Goal: Task Accomplishment & Management: Manage account settings

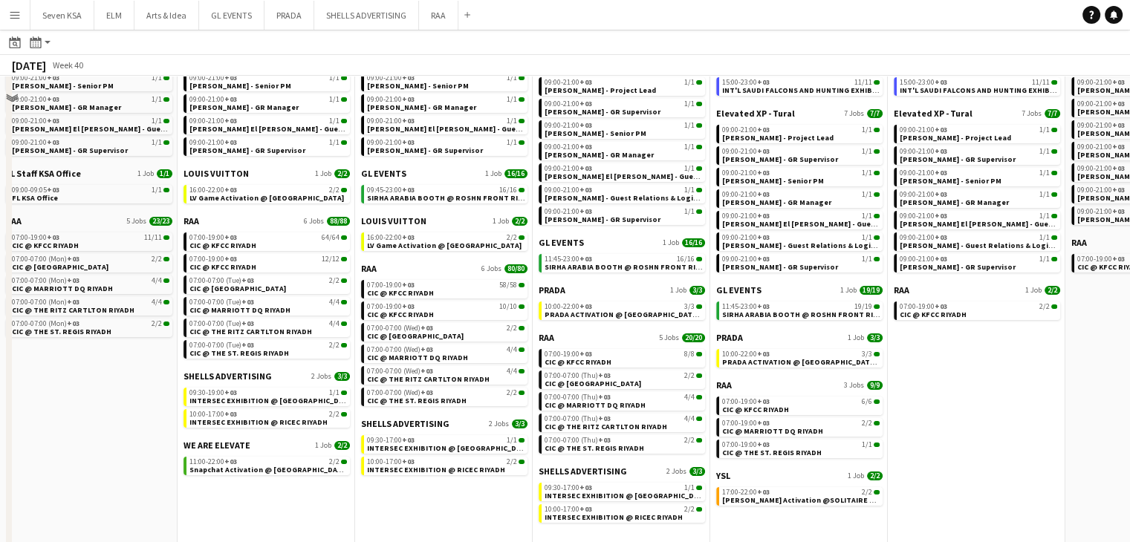
scroll to position [0, 657]
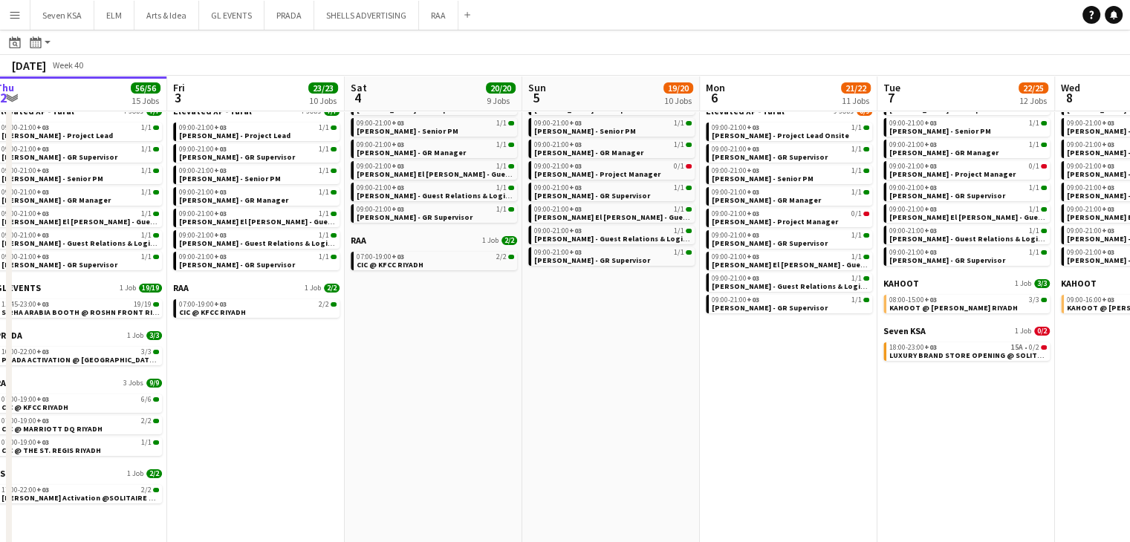
drag, startPoint x: 431, startPoint y: 424, endPoint x: 395, endPoint y: 420, distance: 36.6
click at [395, 420] on app-calendar-viewport "Mon 29 101/101 16 Jobs Tue 30 107/107 16 Jobs Wed 1 54/54 17 Jobs Thu 2 56/56 1…" at bounding box center [565, 405] width 1130 height 963
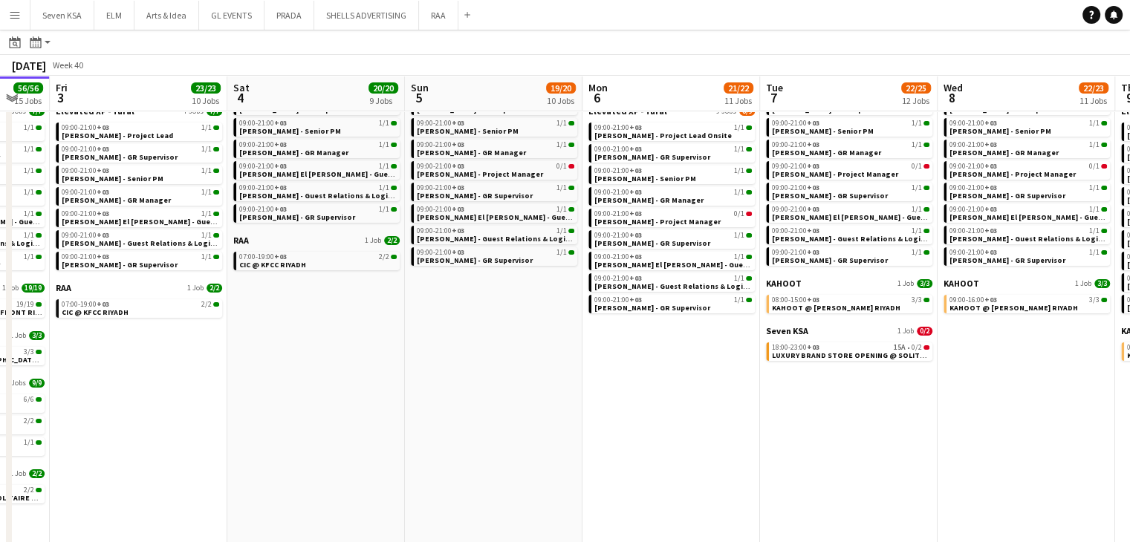
drag, startPoint x: 509, startPoint y: 451, endPoint x: 380, endPoint y: 445, distance: 128.7
click at [380, 445] on app-calendar-viewport "Mon 29 101/101 16 Jobs Tue 30 107/107 16 Jobs Wed 1 54/54 17 Jobs Thu 2 56/56 1…" at bounding box center [565, 405] width 1130 height 963
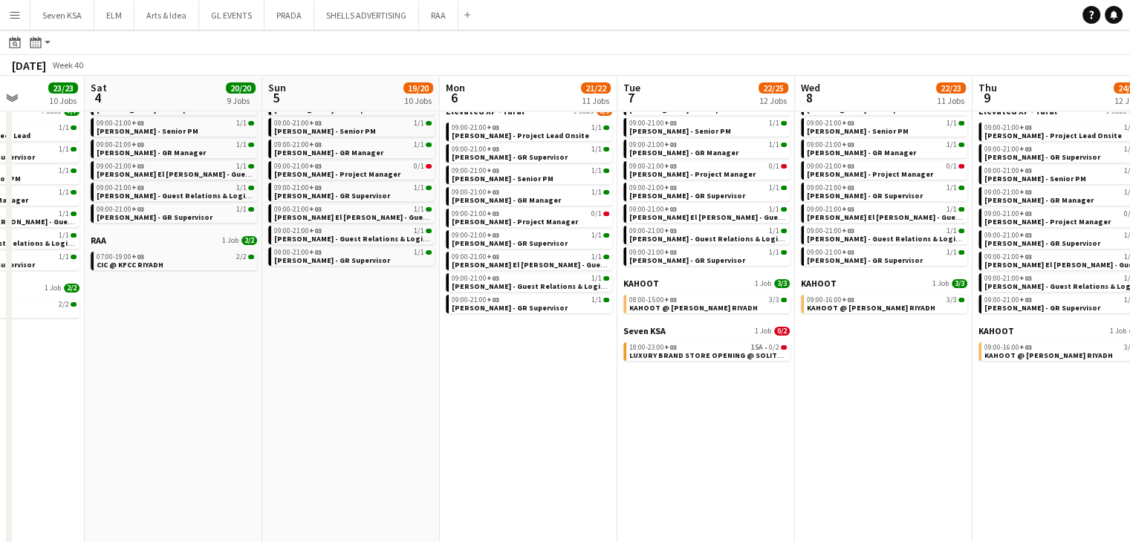
drag, startPoint x: 613, startPoint y: 441, endPoint x: 482, endPoint y: 447, distance: 131.6
click at [482, 447] on app-calendar-viewport "Wed 1 54/54 17 Jobs Thu 2 56/56 15 Jobs Fri 3 23/23 10 Jobs Sat 4 20/20 9 Jobs …" at bounding box center [565, 405] width 1130 height 963
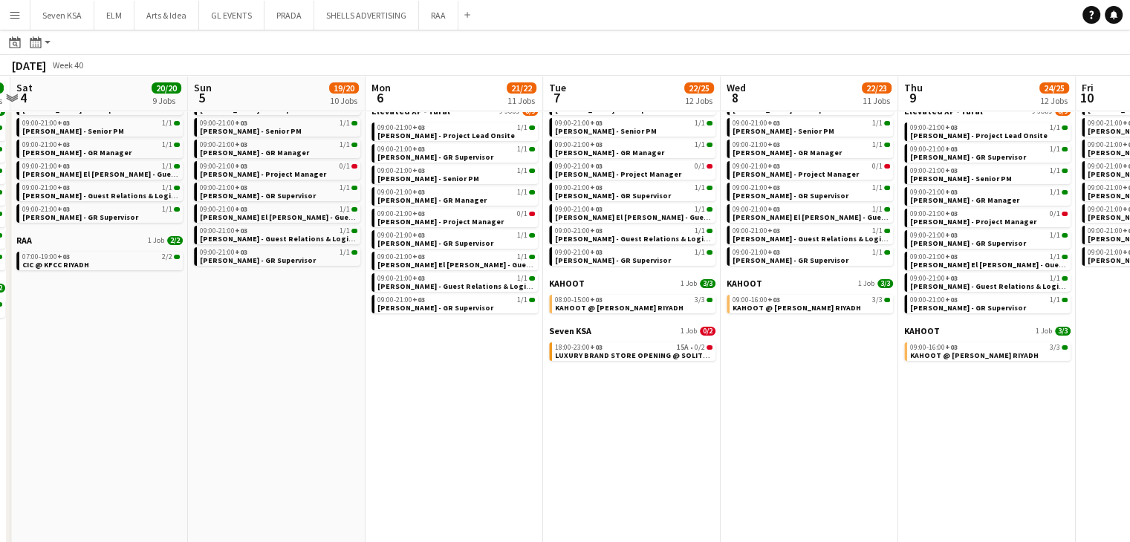
drag, startPoint x: 645, startPoint y: 444, endPoint x: 571, endPoint y: 441, distance: 74.4
click at [571, 441] on app-calendar-viewport "Wed 1 54/54 17 Jobs Thu 2 56/56 15 Jobs Fri 3 23/23 10 Jobs Sat 4 20/20 9 Jobs …" at bounding box center [565, 405] width 1130 height 963
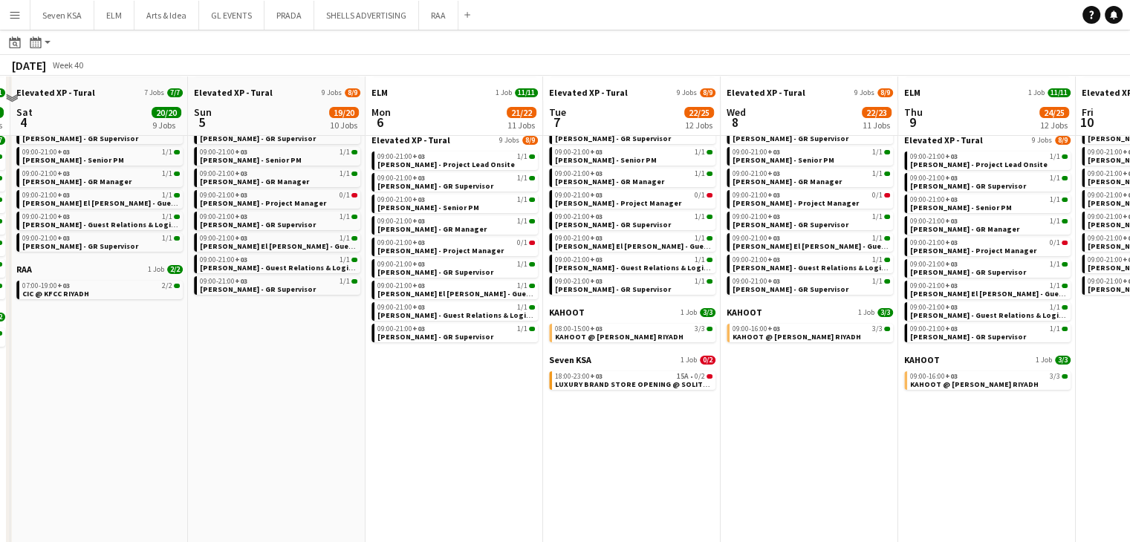
scroll to position [74, 0]
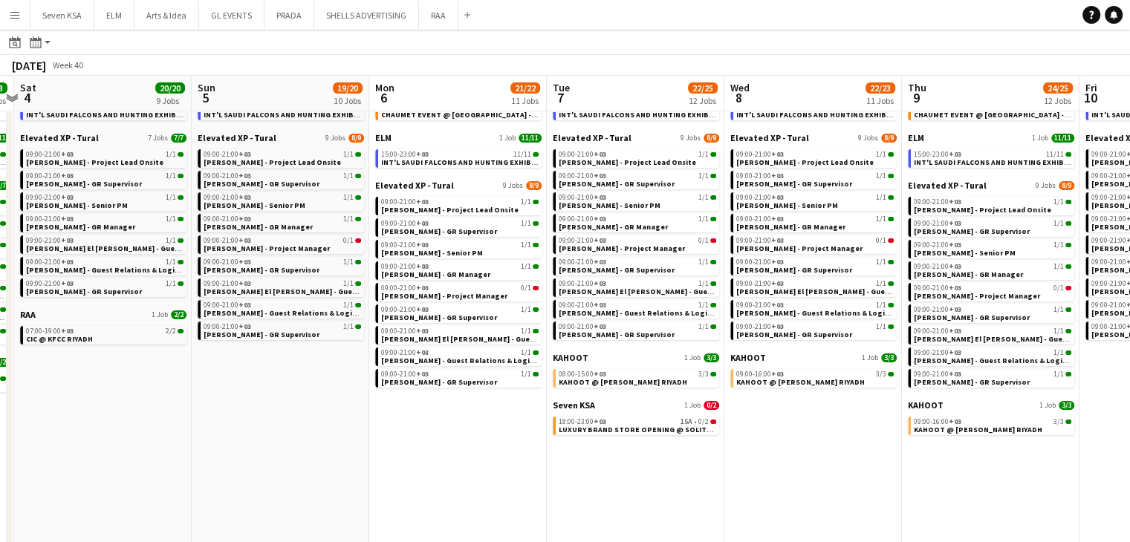
drag, startPoint x: 838, startPoint y: 429, endPoint x: 664, endPoint y: 438, distance: 174.1
click at [664, 437] on app-calendar-viewport "Wed 1 54/54 17 Jobs Thu 2 56/56 15 Jobs Fri 3 23/23 10 Jobs Sat 4 20/20 9 Jobs …" at bounding box center [565, 480] width 1130 height 963
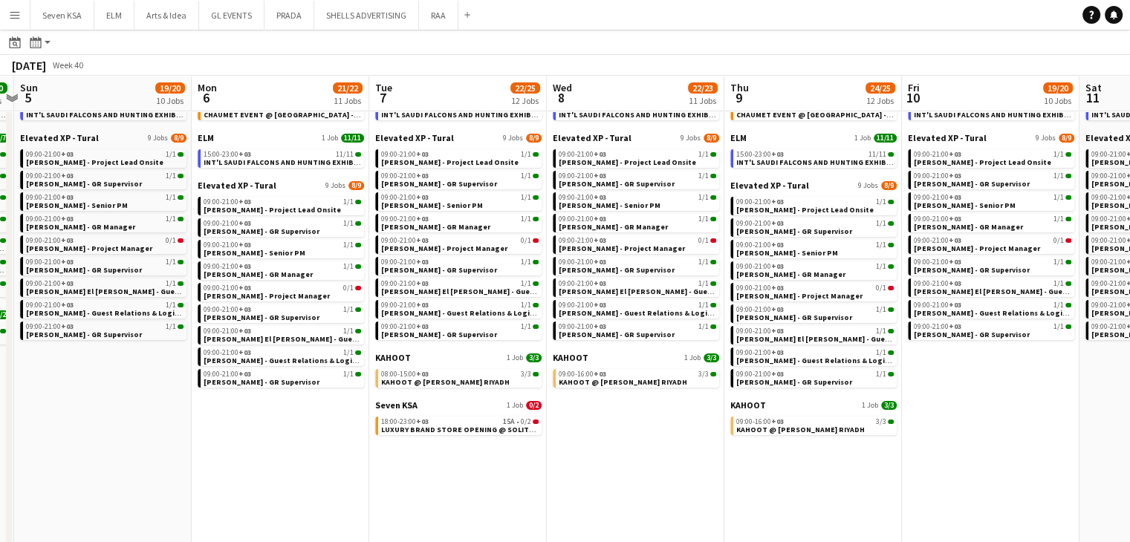
scroll to position [0, 654]
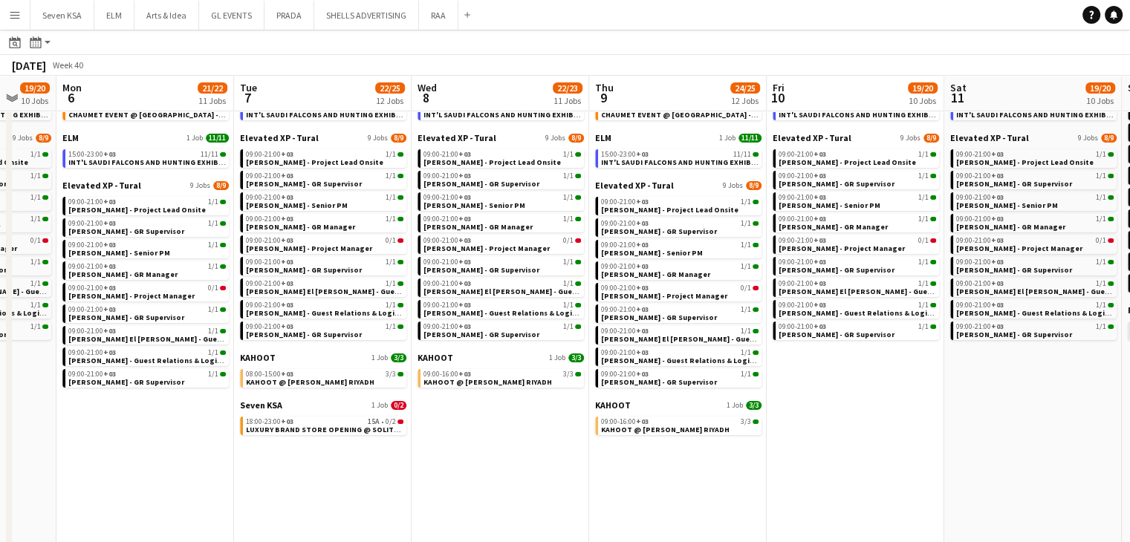
drag, startPoint x: 654, startPoint y: 461, endPoint x: 538, endPoint y: 459, distance: 115.9
click at [538, 459] on app-calendar-viewport "Thu 2 56/56 15 Jobs Fri 3 23/23 10 Jobs Sat 4 20/20 9 Jobs Sun 5 19/20 10 Jobs …" at bounding box center [565, 480] width 1130 height 963
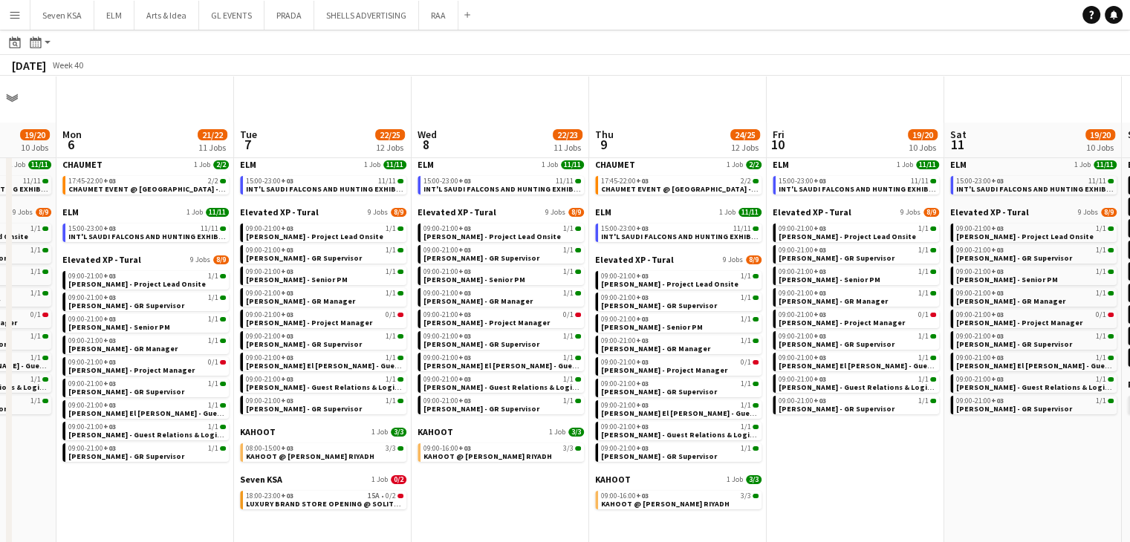
scroll to position [0, 0]
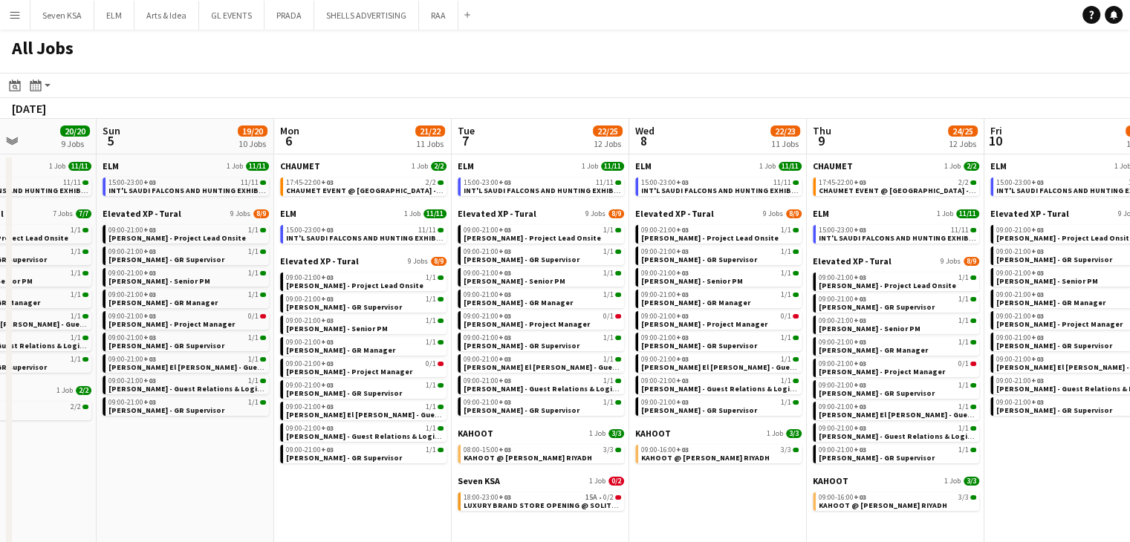
drag, startPoint x: 764, startPoint y: 476, endPoint x: 612, endPoint y: 459, distance: 153.3
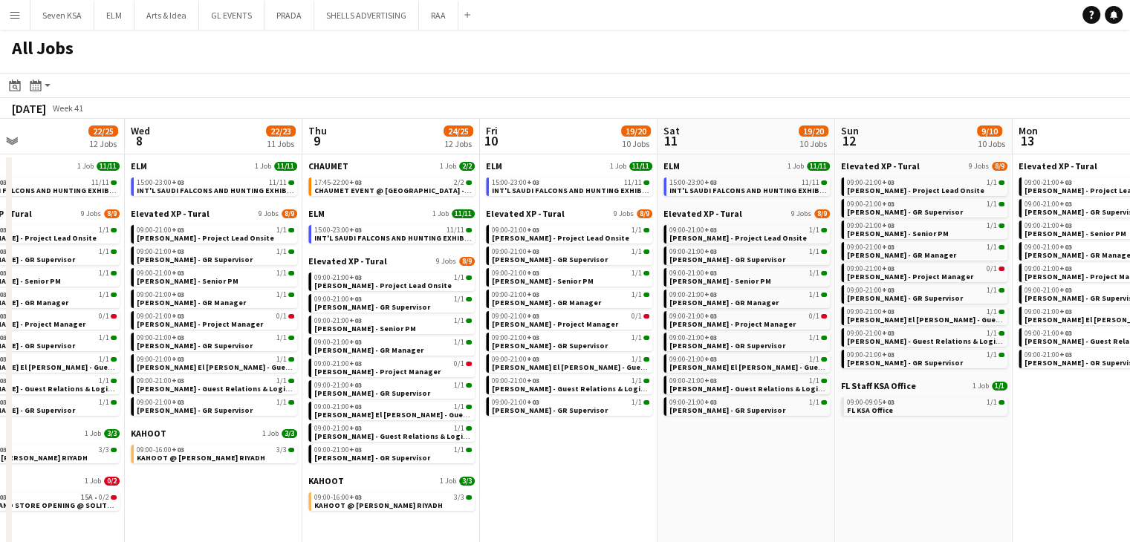
drag, startPoint x: 767, startPoint y: 457, endPoint x: 638, endPoint y: 445, distance: 129.8
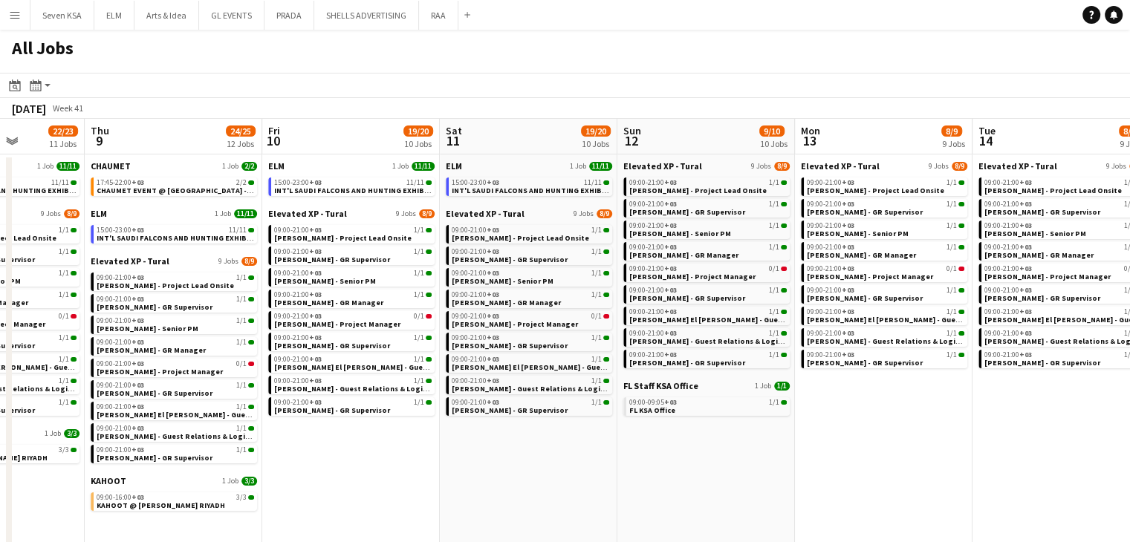
drag, startPoint x: 703, startPoint y: 466, endPoint x: 571, endPoint y: 468, distance: 132.3
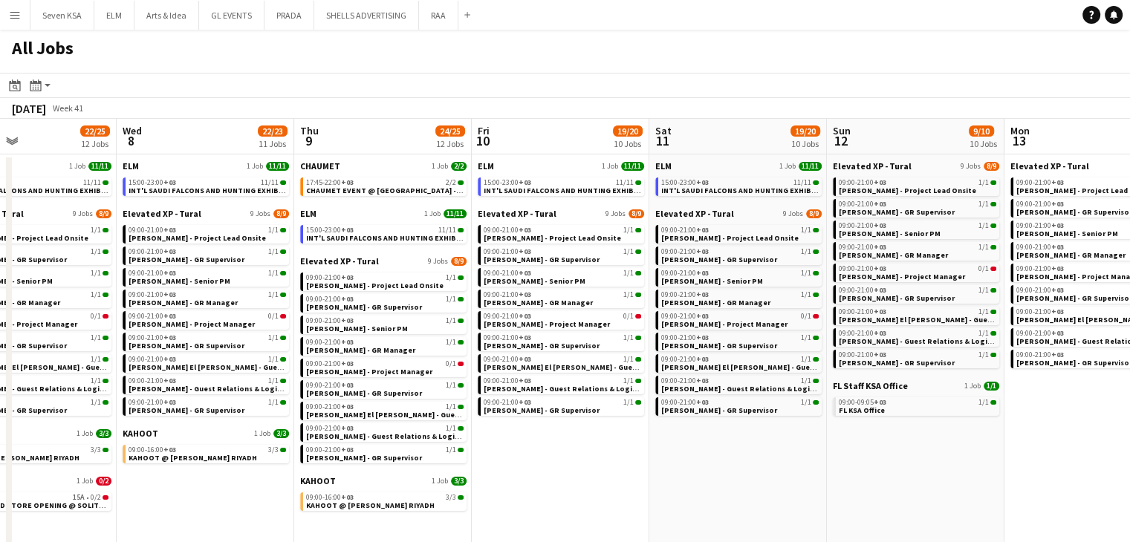
drag, startPoint x: 814, startPoint y: 495, endPoint x: 667, endPoint y: 485, distance: 148.2
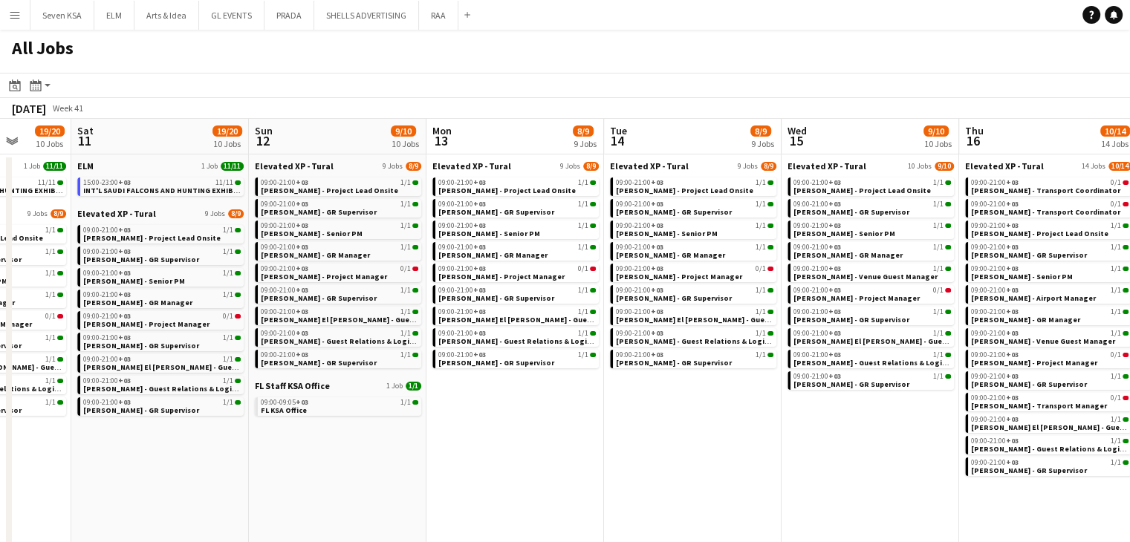
drag, startPoint x: 786, startPoint y: 491, endPoint x: 615, endPoint y: 473, distance: 172.7
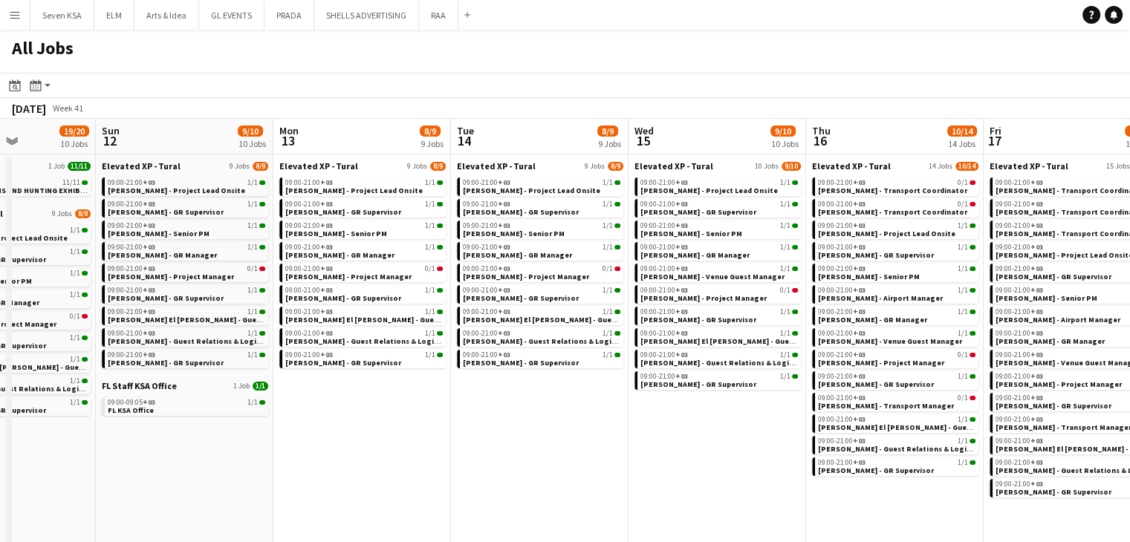
drag, startPoint x: 692, startPoint y: 480, endPoint x: 499, endPoint y: 459, distance: 193.6
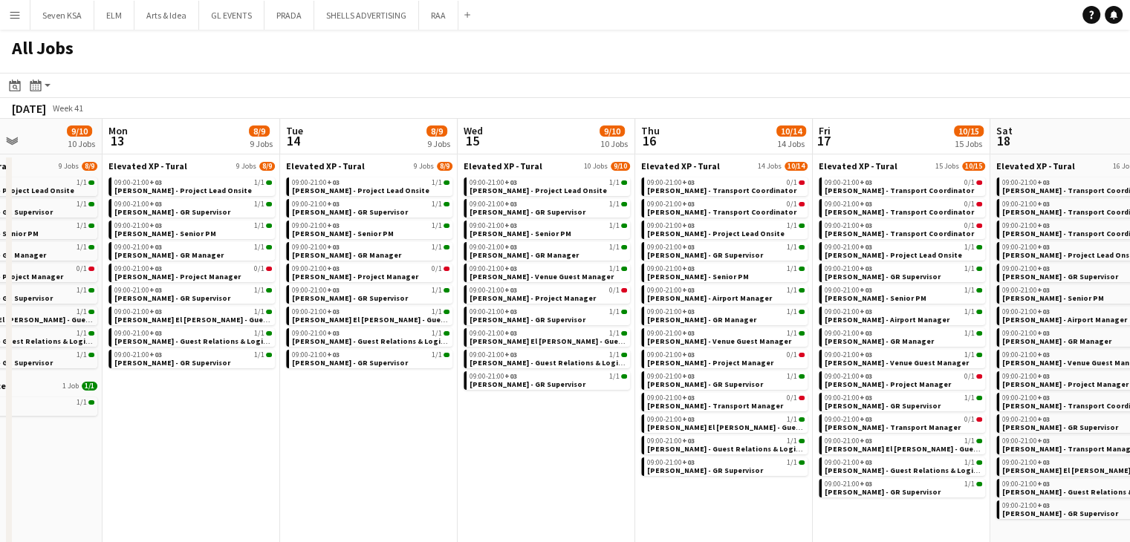
scroll to position [0, 685]
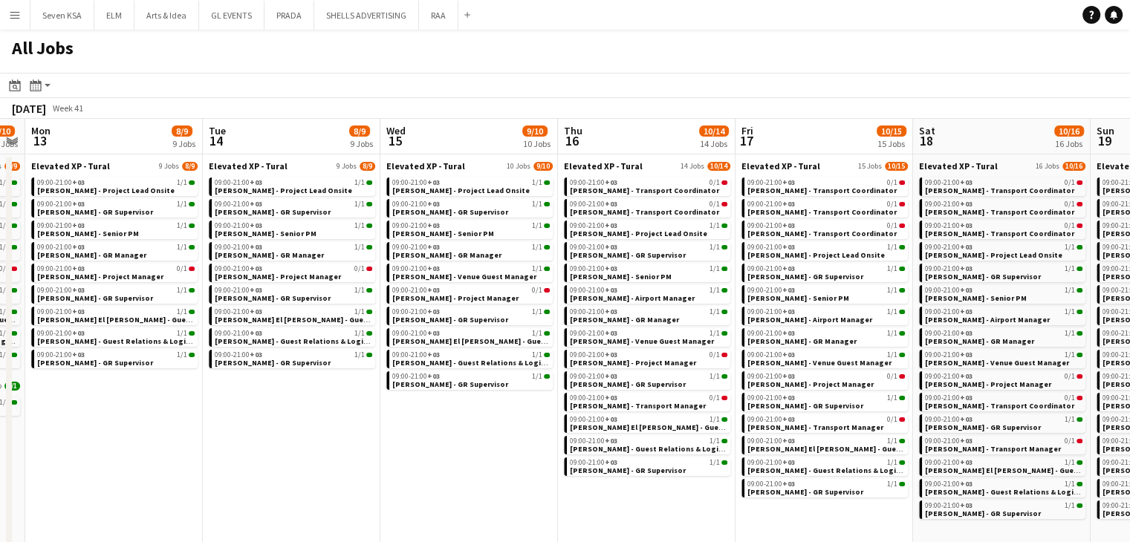
drag, startPoint x: 544, startPoint y: 467, endPoint x: 500, endPoint y: 462, distance: 44.1
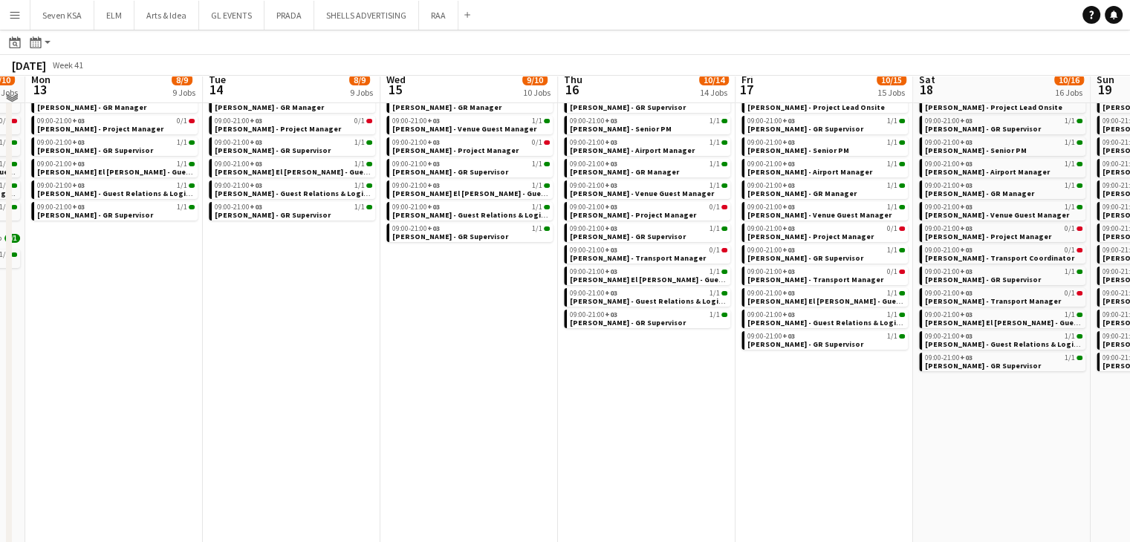
scroll to position [149, 0]
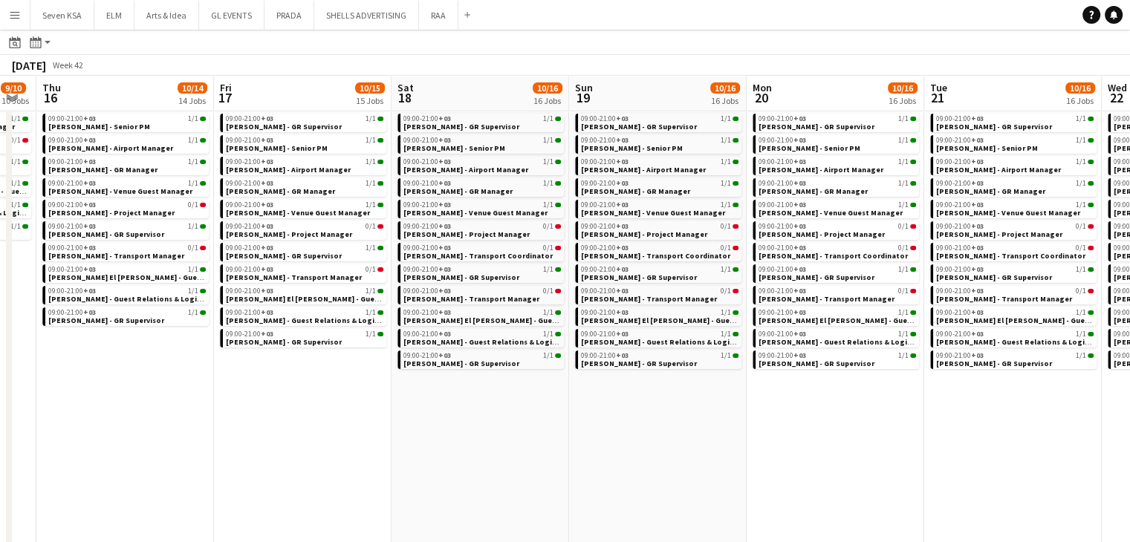
drag, startPoint x: 800, startPoint y: 470, endPoint x: 528, endPoint y: 444, distance: 273.2
click at [528, 444] on app-calendar-viewport "Sun 12 9/10 10 Jobs Mon 13 8/9 9 Jobs Tue 14 8/9 9 Jobs Wed 15 9/10 10 Jobs Thu…" at bounding box center [565, 405] width 1130 height 963
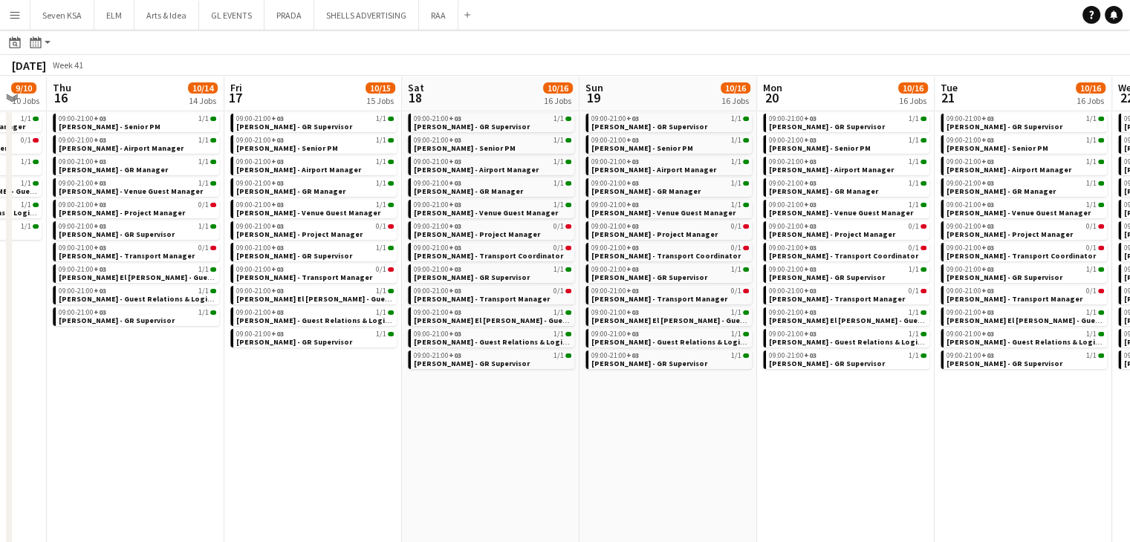
drag, startPoint x: 811, startPoint y: 475, endPoint x: 718, endPoint y: 460, distance: 94.1
click at [562, 461] on app-calendar-viewport "Sun 12 9/10 10 Jobs Mon 13 8/9 9 Jobs Tue 14 8/9 9 Jobs Wed 15 9/10 10 Jobs Thu…" at bounding box center [565, 405] width 1130 height 963
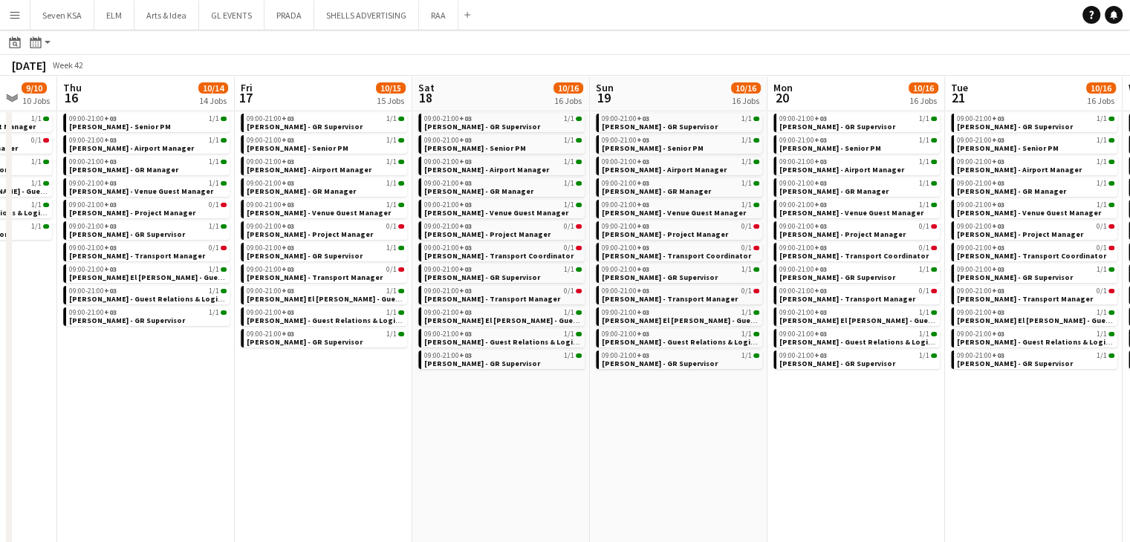
drag, startPoint x: 583, startPoint y: 460, endPoint x: 565, endPoint y: 456, distance: 17.5
click at [566, 457] on app-calendar-viewport "Mon 13 8/9 9 Jobs Tue 14 8/9 9 Jobs Wed 15 9/10 10 Jobs Thu 16 10/14 14 Jobs Fr…" at bounding box center [565, 405] width 1130 height 963
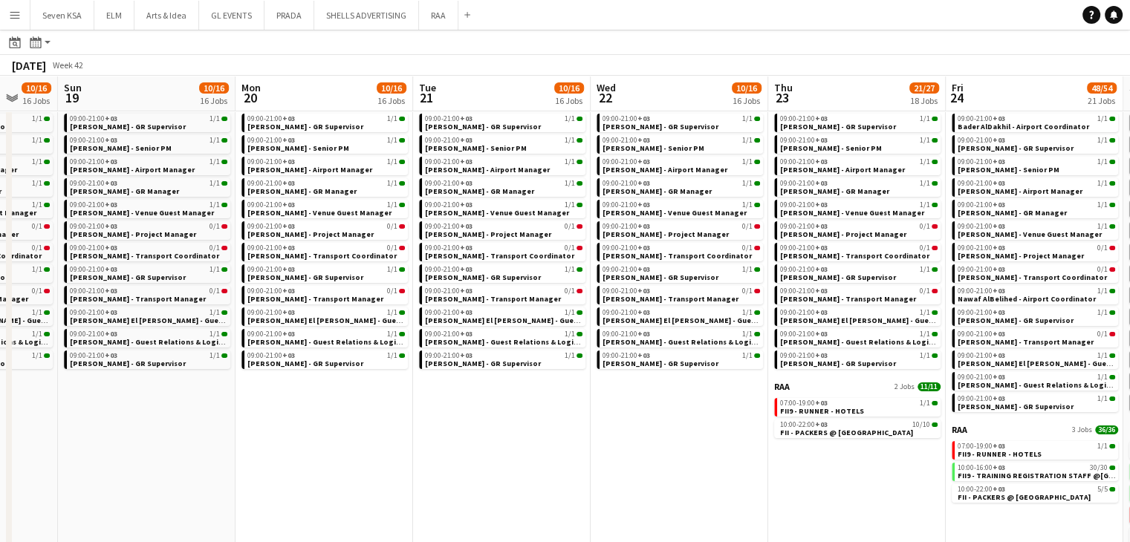
drag, startPoint x: 906, startPoint y: 487, endPoint x: 766, endPoint y: 481, distance: 139.9
click at [773, 481] on app-calendar-viewport "Wed 15 9/10 10 Jobs Thu 16 10/14 14 Jobs Fri 17 10/15 15 Jobs Sat 18 10/16 16 J…" at bounding box center [565, 405] width 1130 height 963
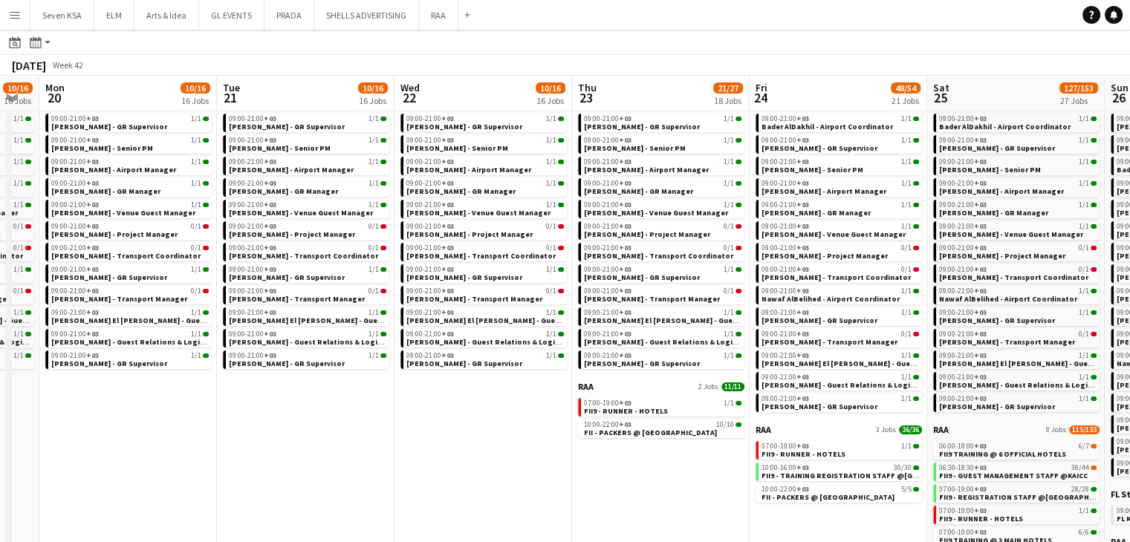
drag, startPoint x: 729, startPoint y: 491, endPoint x: 679, endPoint y: 485, distance: 50.1
click at [679, 485] on app-calendar-viewport "Fri 17 10/15 15 Jobs Sat 18 10/16 16 Jobs Sun 19 10/16 16 Jobs Mon 20 10/16 16 …" at bounding box center [565, 405] width 1130 height 963
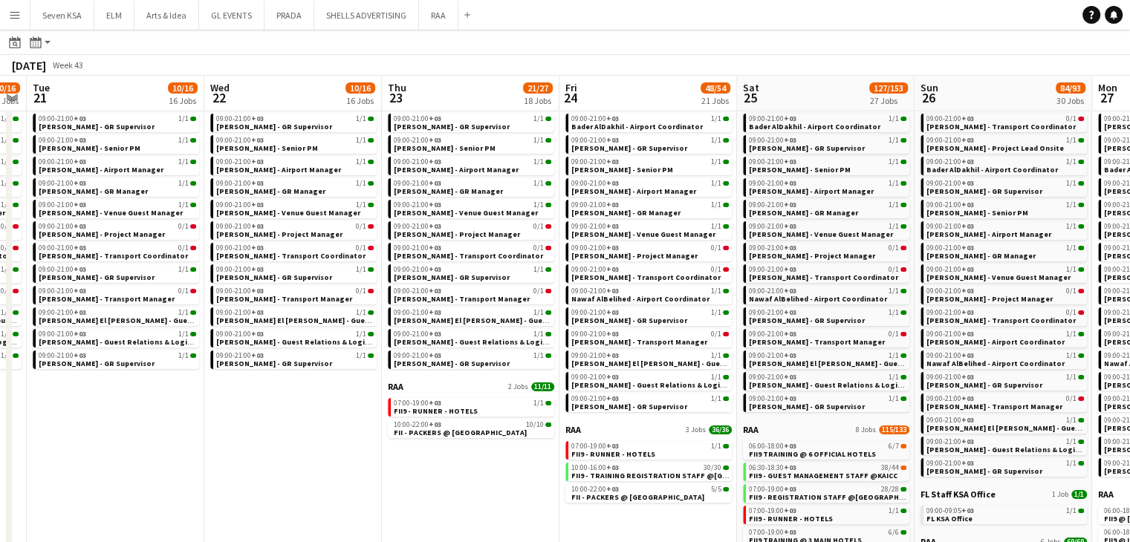
drag, startPoint x: 679, startPoint y: 485, endPoint x: 516, endPoint y: 466, distance: 164.6
click at [516, 466] on app-calendar-viewport "Fri 17 10/15 15 Jobs Sat 18 10/16 16 Jobs Sun 19 10/16 16 Jobs Mon 20 10/16 16 …" at bounding box center [565, 405] width 1130 height 963
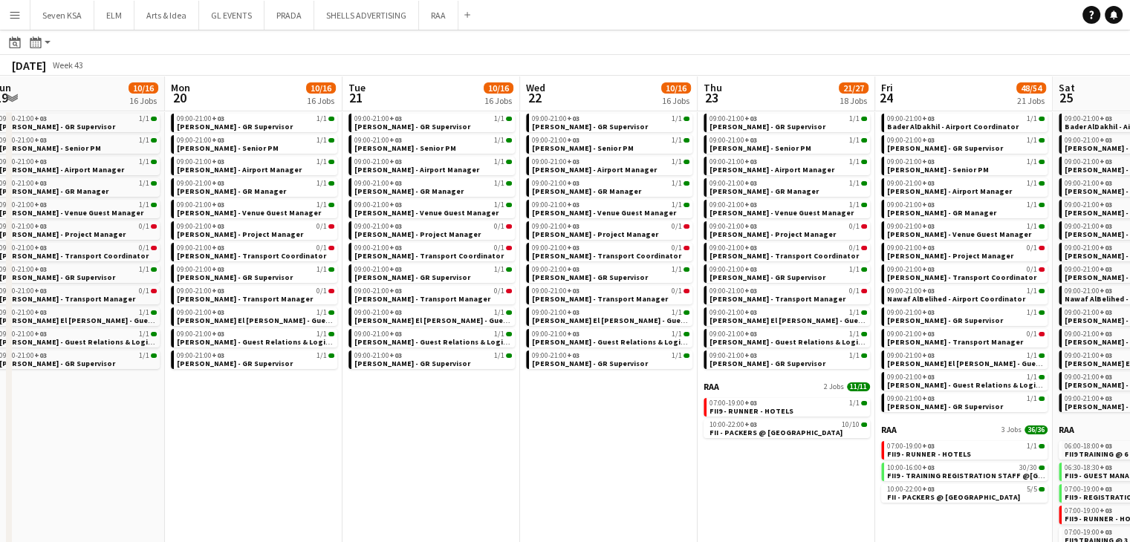
click at [397, 452] on app-all-jobs "All Jobs Date picker [DATE] [DATE] [DATE] M [DATE] T [DATE] W [DATE] T [DATE] F…" at bounding box center [565, 384] width 1130 height 1006
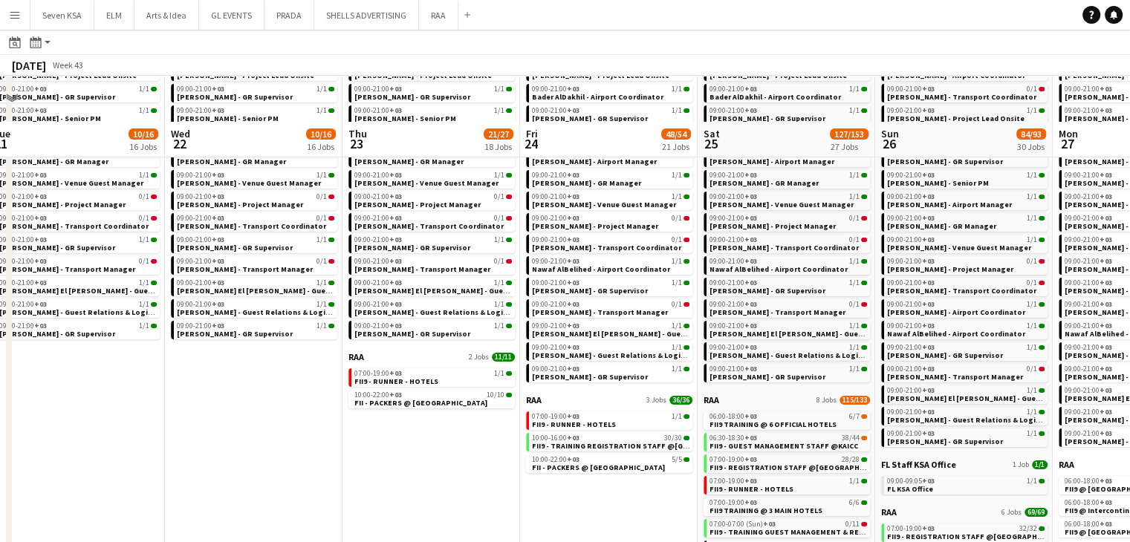
scroll to position [297, 0]
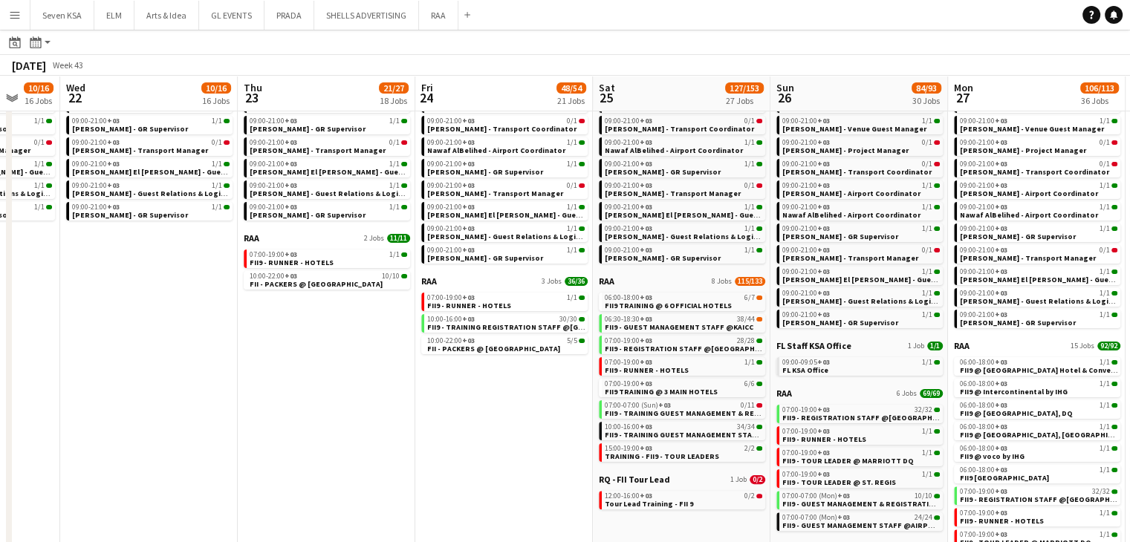
drag, startPoint x: 580, startPoint y: 422, endPoint x: 496, endPoint y: 416, distance: 84.2
click at [496, 416] on app-calendar-viewport "Sun 19 10/16 16 Jobs Mon 20 10/16 16 Jobs Tue 21 10/16 16 Jobs Wed 22 10/16 16 …" at bounding box center [565, 257] width 1130 height 963
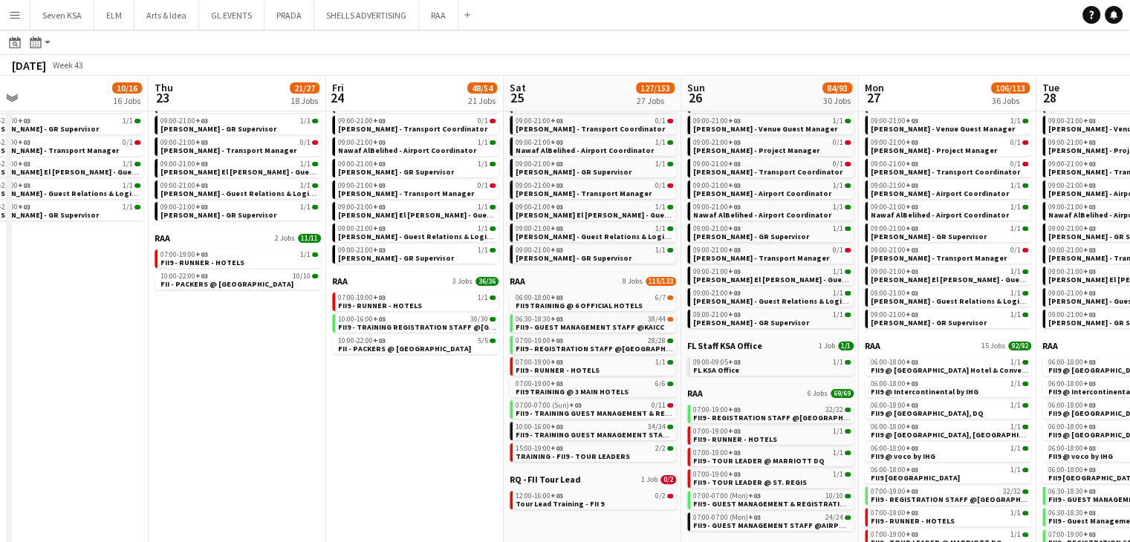
scroll to position [0, 597]
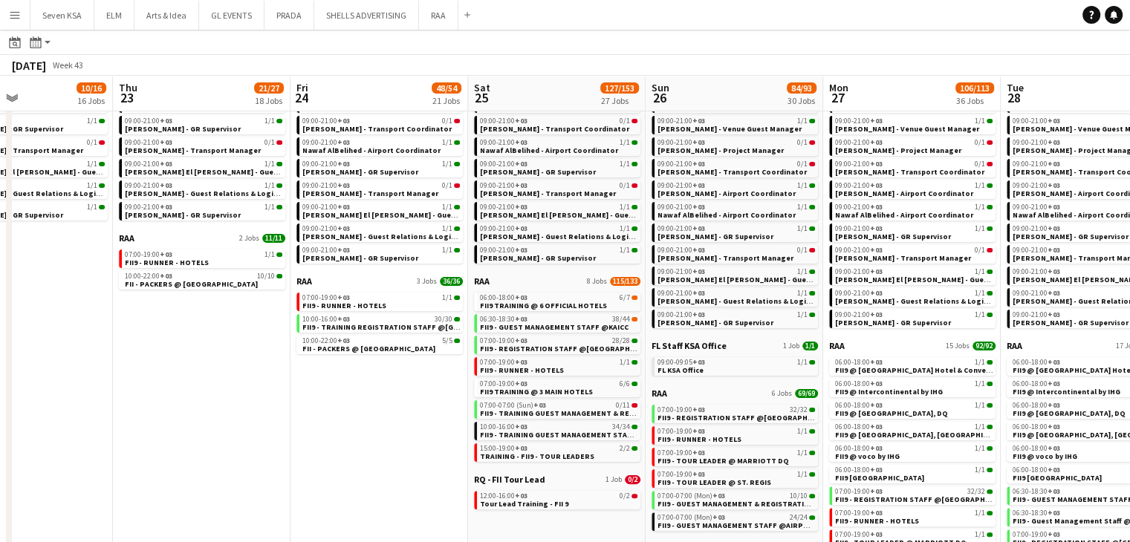
drag, startPoint x: 514, startPoint y: 447, endPoint x: 421, endPoint y: 449, distance: 93.7
click at [421, 449] on app-calendar-viewport "Sun 19 10/16 16 Jobs Mon 20 10/16 16 Jobs Tue 21 10/16 16 Jobs Wed 22 10/16 16 …" at bounding box center [565, 257] width 1130 height 963
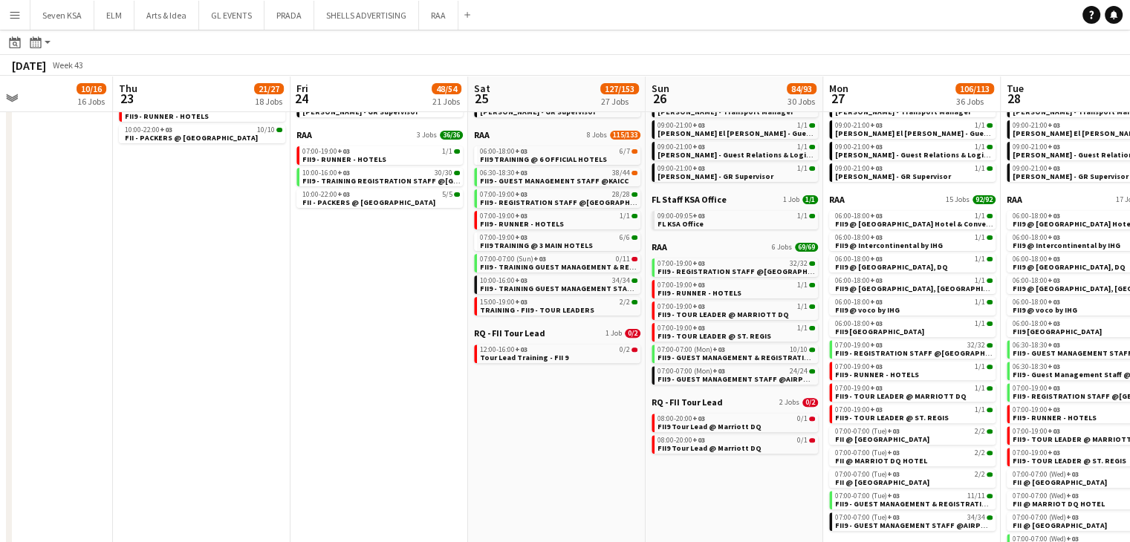
scroll to position [493, 0]
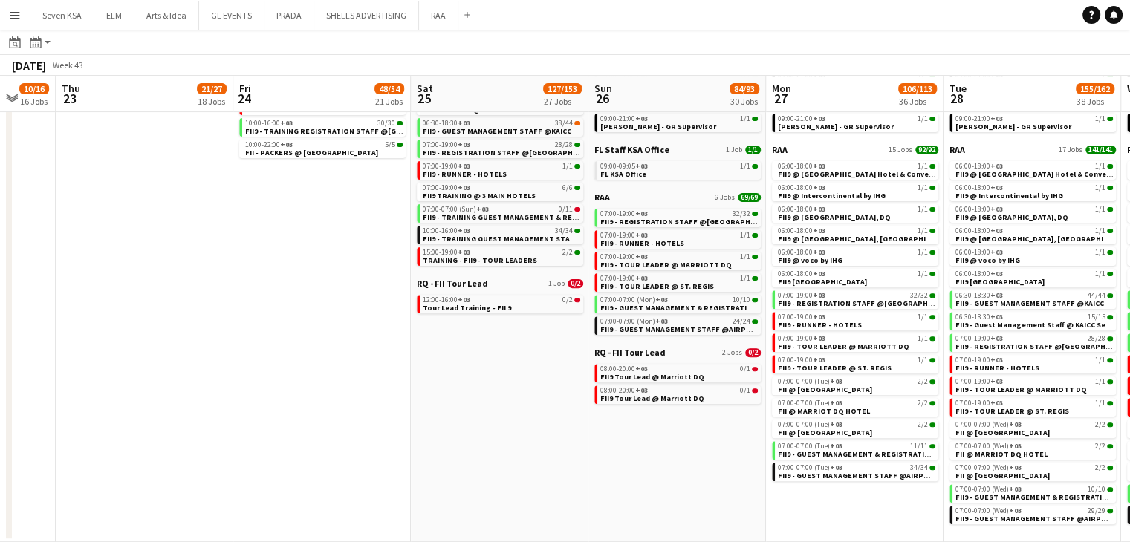
drag, startPoint x: 533, startPoint y: 471, endPoint x: 472, endPoint y: 461, distance: 61.7
click at [472, 461] on app-calendar-viewport "Sun 19 10/16 16 Jobs Mon 20 10/16 16 Jobs Tue 21 10/16 16 Jobs Wed 22 10/16 16 …" at bounding box center [565, 60] width 1130 height 963
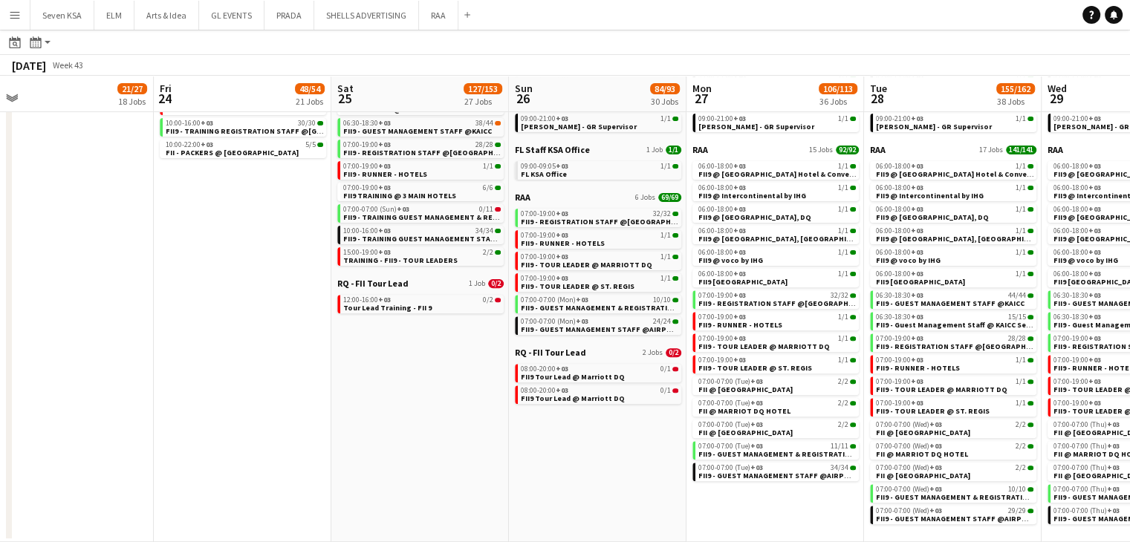
drag, startPoint x: 661, startPoint y: 482, endPoint x: 569, endPoint y: 480, distance: 92.2
click at [569, 480] on app-calendar-viewport "Mon 20 10/16 16 Jobs Tue 21 10/16 16 Jobs Wed 22 10/16 16 Jobs Thu 23 21/27 18 …" at bounding box center [565, 60] width 1130 height 963
drag, startPoint x: 672, startPoint y: 508, endPoint x: 526, endPoint y: 503, distance: 145.7
click at [526, 503] on app-calendar-viewport "Mon 20 10/16 16 Jobs Tue 21 10/16 16 Jobs Wed 22 10/16 16 Jobs Thu 23 21/27 18 …" at bounding box center [565, 60] width 1130 height 963
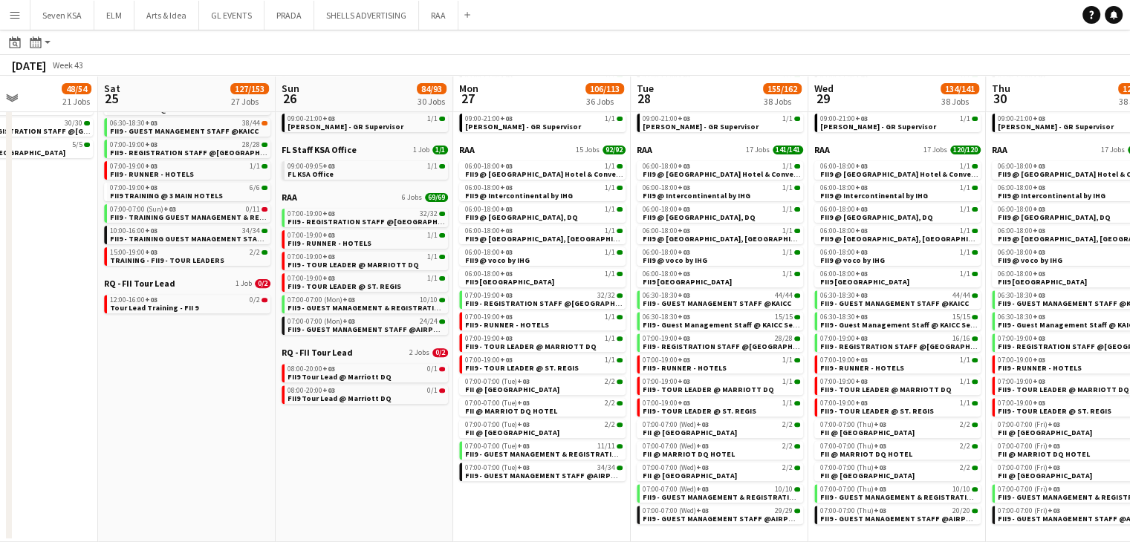
scroll to position [0, 684]
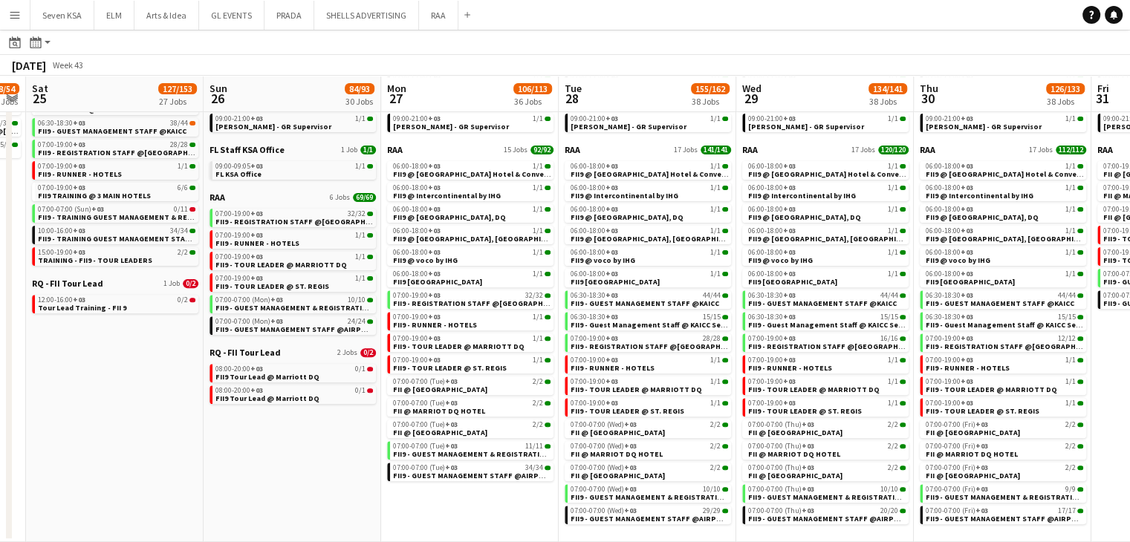
drag, startPoint x: 664, startPoint y: 534, endPoint x: 541, endPoint y: 509, distance: 125.0
click at [541, 509] on app-calendar-viewport "Tue 21 10/16 16 Jobs Wed 22 10/16 16 Jobs Thu 23 21/27 18 Jobs Fri 24 48/54 21 …" at bounding box center [565, 60] width 1130 height 963
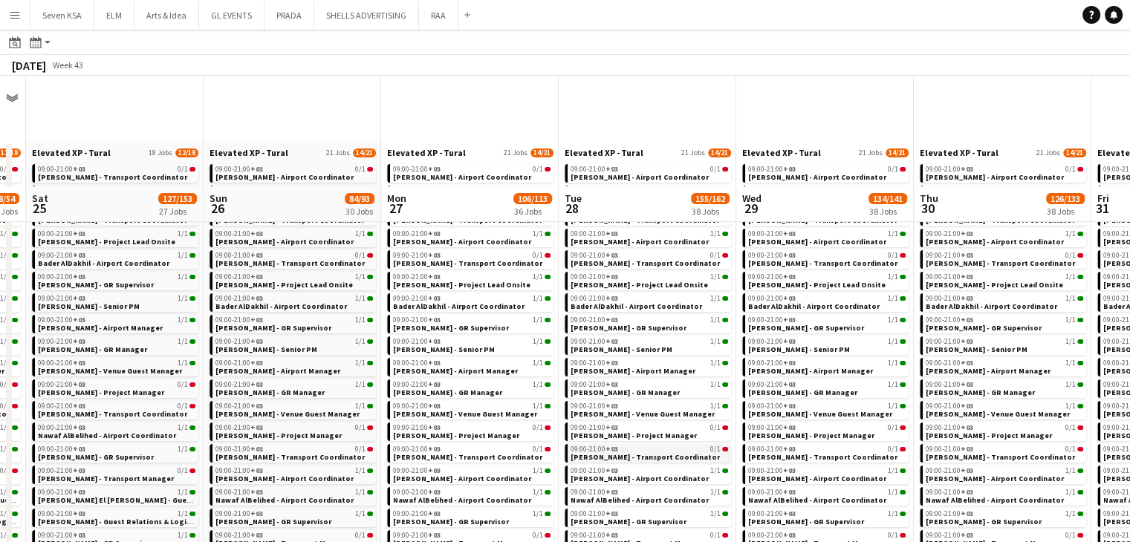
scroll to position [0, 0]
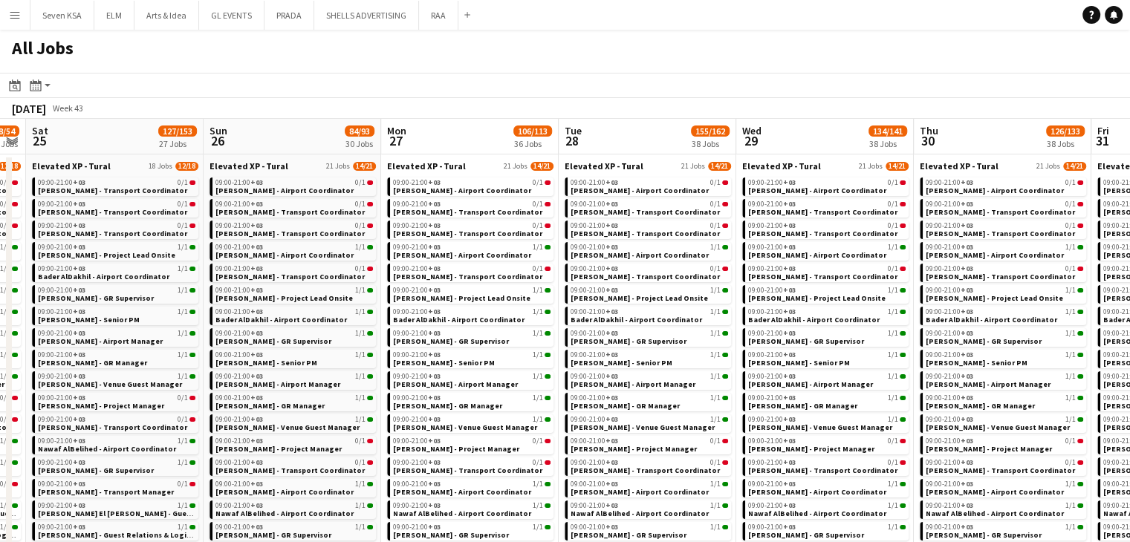
drag, startPoint x: 684, startPoint y: 98, endPoint x: 557, endPoint y: 114, distance: 128.1
click at [557, 114] on div "[DATE] Week 43" at bounding box center [565, 108] width 1130 height 21
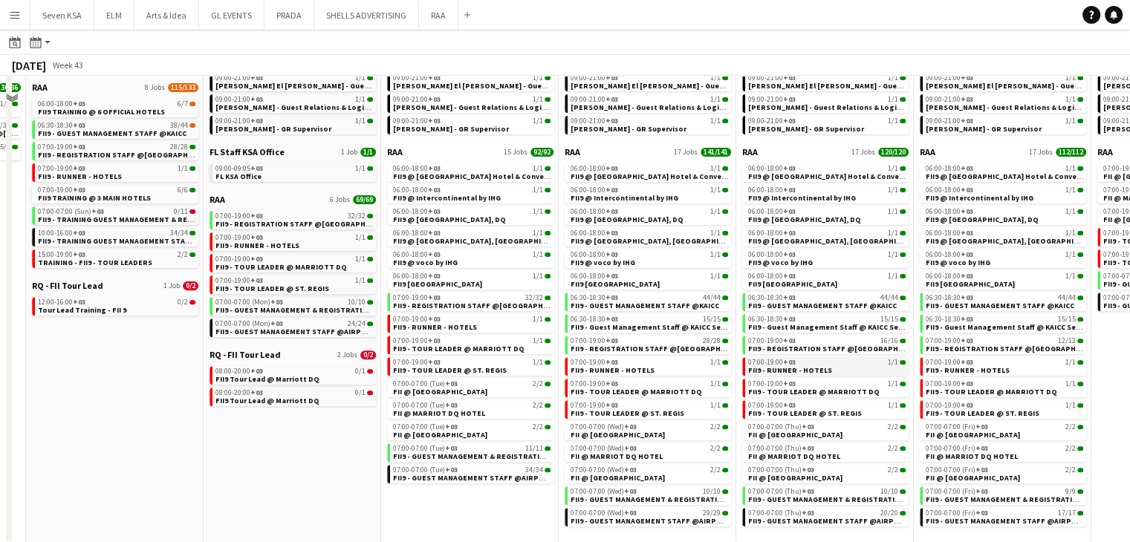
scroll to position [493, 0]
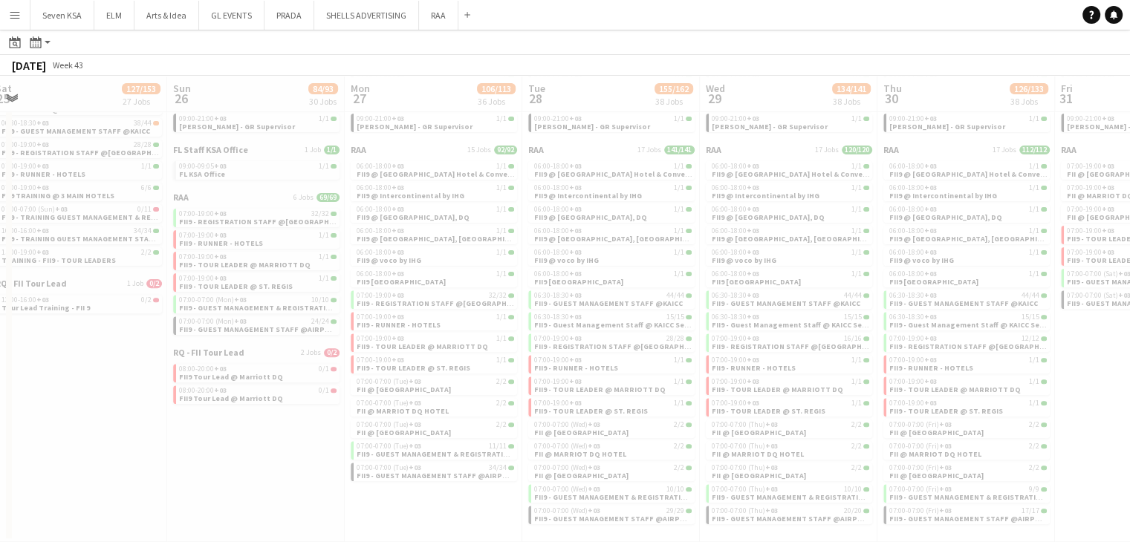
drag, startPoint x: 1112, startPoint y: 366, endPoint x: 917, endPoint y: 366, distance: 194.7
click at [911, 366] on app-all-jobs "All Jobs Date picker [DATE] [DATE] [DATE] M [DATE] T [DATE] W [DATE] T [DATE] F…" at bounding box center [565, 39] width 1130 height 1006
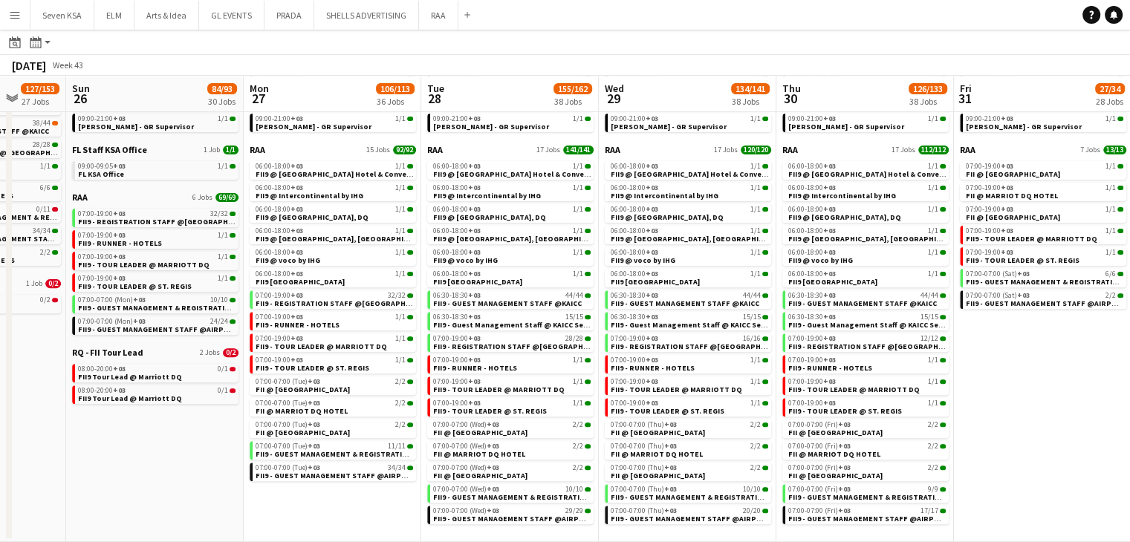
drag, startPoint x: 1064, startPoint y: 368, endPoint x: 962, endPoint y: 375, distance: 102.1
click at [962, 375] on app-calendar-viewport "Thu 23 21/27 18 Jobs Fri 24 48/54 21 Jobs Sat 25 127/153 27 Jobs Sun 26 84/93 3…" at bounding box center [565, 60] width 1130 height 963
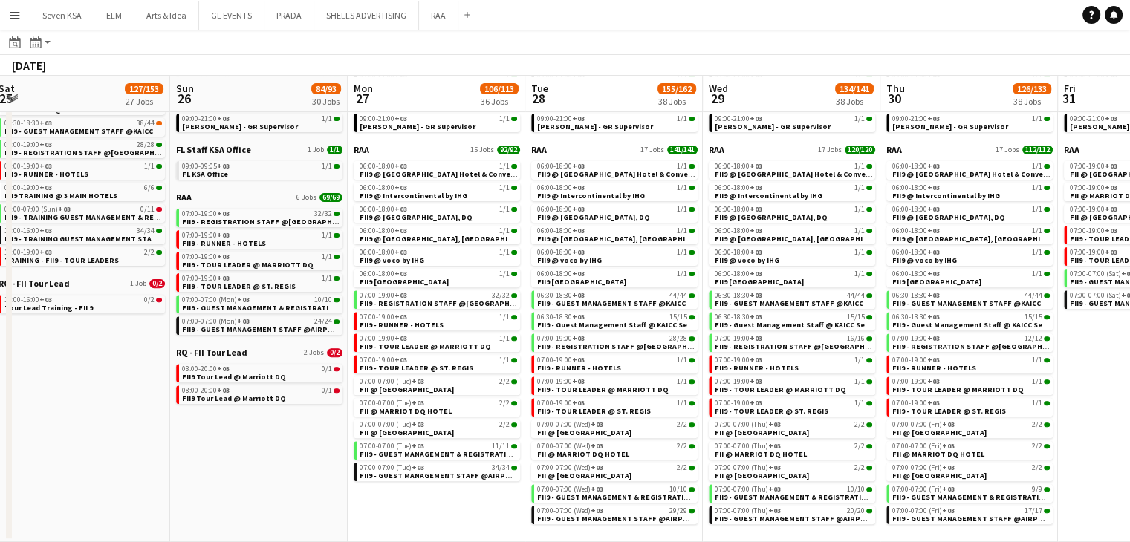
drag, startPoint x: 1083, startPoint y: 375, endPoint x: 837, endPoint y: 384, distance: 245.4
click at [833, 384] on app-calendar-viewport "Thu 23 21/27 18 Jobs Fri 24 48/54 21 Jobs Sat 25 127/153 27 Jobs Sun 26 84/93 3…" at bounding box center [565, 60] width 1130 height 963
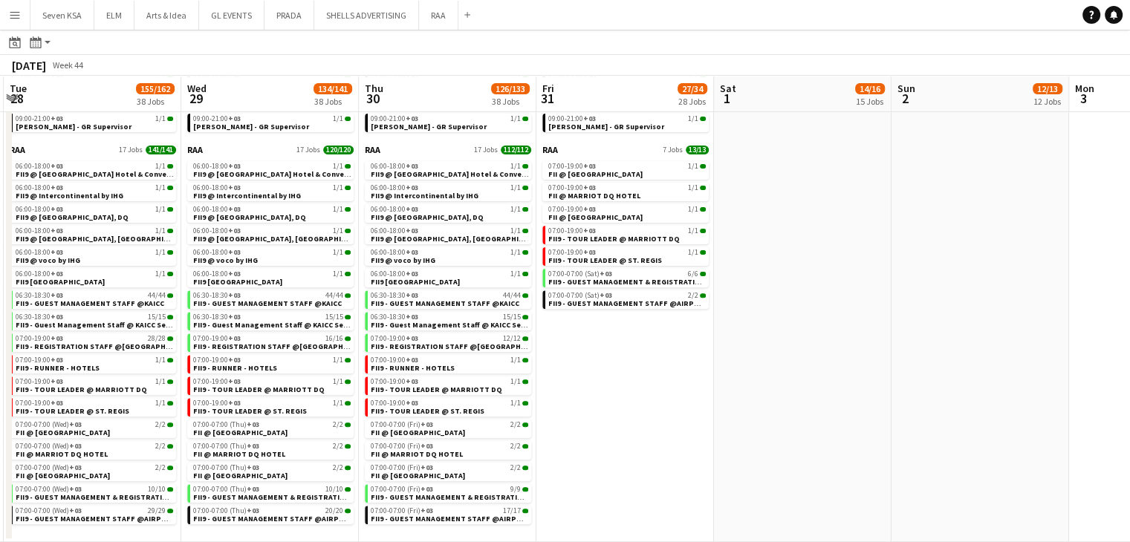
drag, startPoint x: 962, startPoint y: 389, endPoint x: 791, endPoint y: 371, distance: 172.7
click at [791, 371] on app-calendar-viewport "Sat 25 127/153 27 Jobs Sun 26 84/93 30 Jobs Mon 27 106/113 36 Jobs Tue 28 155/1…" at bounding box center [565, 60] width 1130 height 963
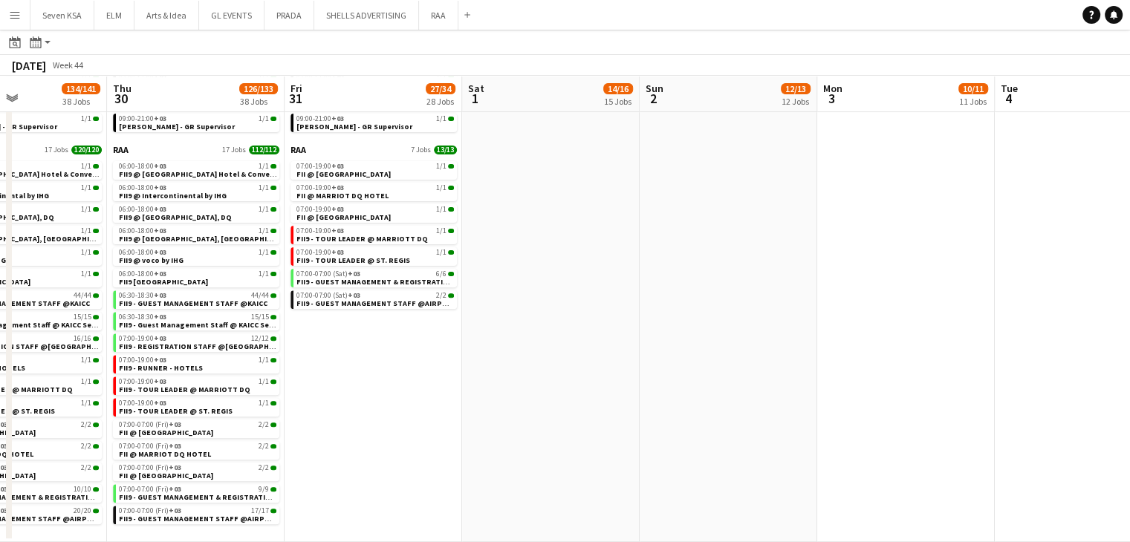
drag
click at [657, 359] on app-calendar-viewport "Sun 26 84/93 30 Jobs Mon 27 106/113 36 Jobs Tue 28 155/162 38 Jobs Wed 29 134/1…" at bounding box center [565, 60] width 1130 height 963
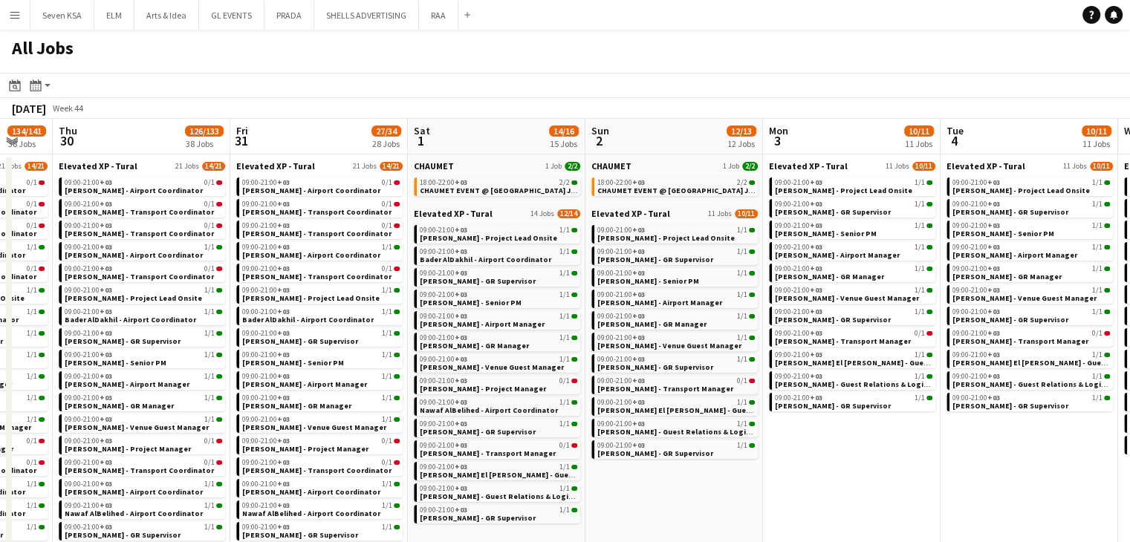
scroll to position [0, 667]
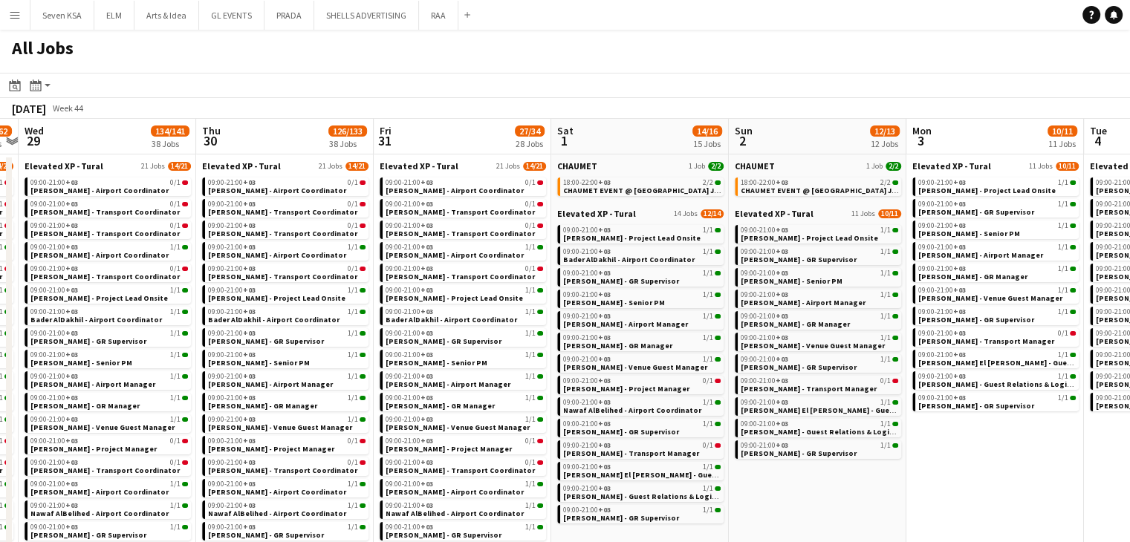
click at [751, 420] on app-all-jobs "All Jobs Date picker [DATE] [DATE] [DATE] M [DATE] T [DATE] W [DATE] T [DATE] F…" at bounding box center [565, 534] width 1130 height 1008
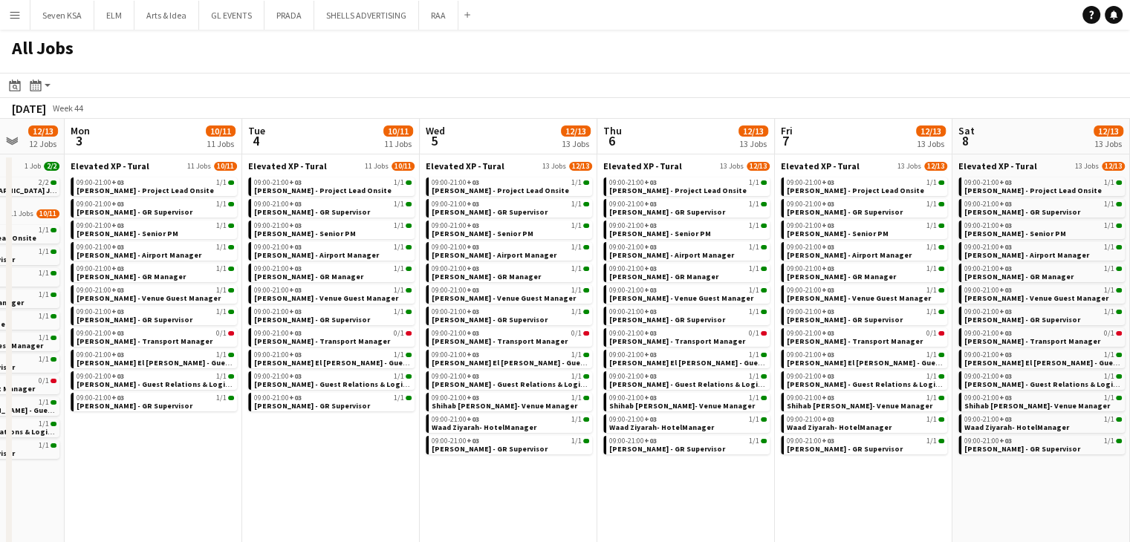
click at [725, 494] on app-all-jobs "All Jobs Date picker [DATE] [DATE] [DATE] M [DATE] T [DATE] W [DATE] T [DATE] F…" at bounding box center [565, 534] width 1130 height 1008
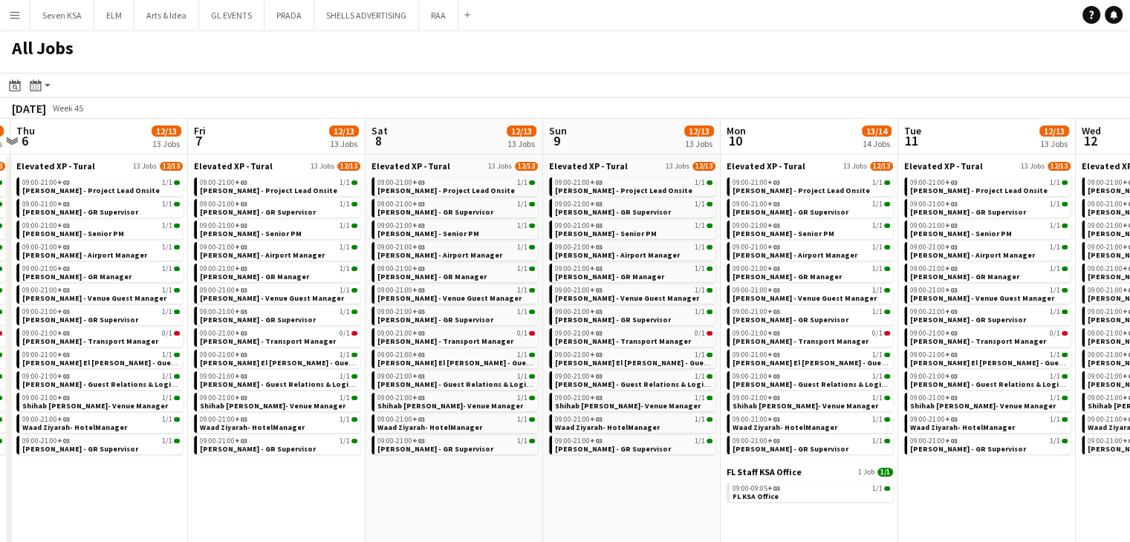
click at [810, 491] on app-all-jobs "All Jobs Date picker [DATE] [DATE] [DATE] M [DATE] T [DATE] W [DATE] T [DATE] F…" at bounding box center [565, 534] width 1130 height 1008
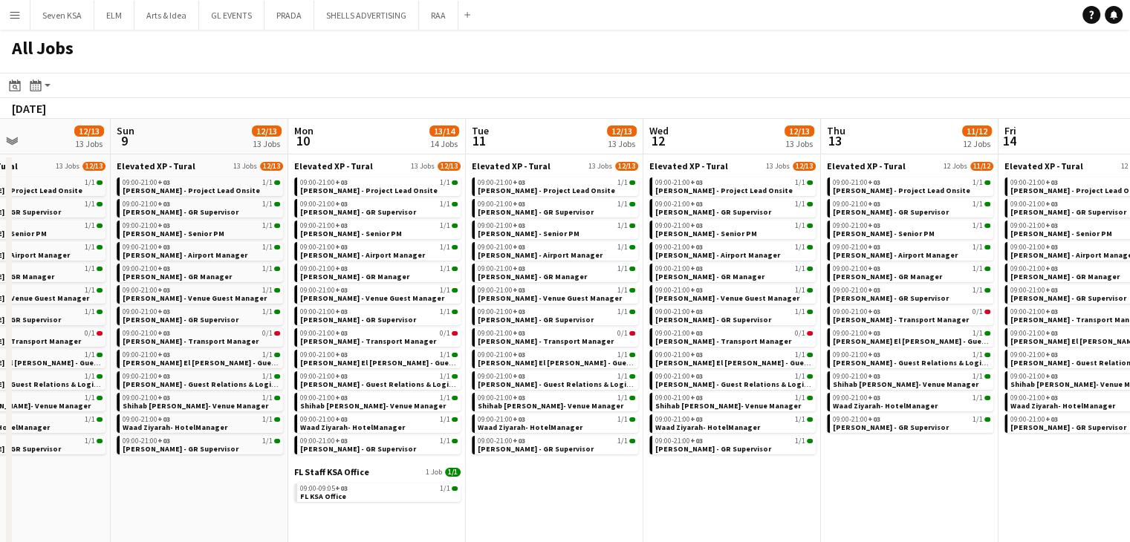
click at [597, 468] on app-all-jobs "All Jobs Date picker [DATE] [DATE] [DATE] M [DATE] T [DATE] W [DATE] T [DATE] F…" at bounding box center [565, 534] width 1130 height 1008
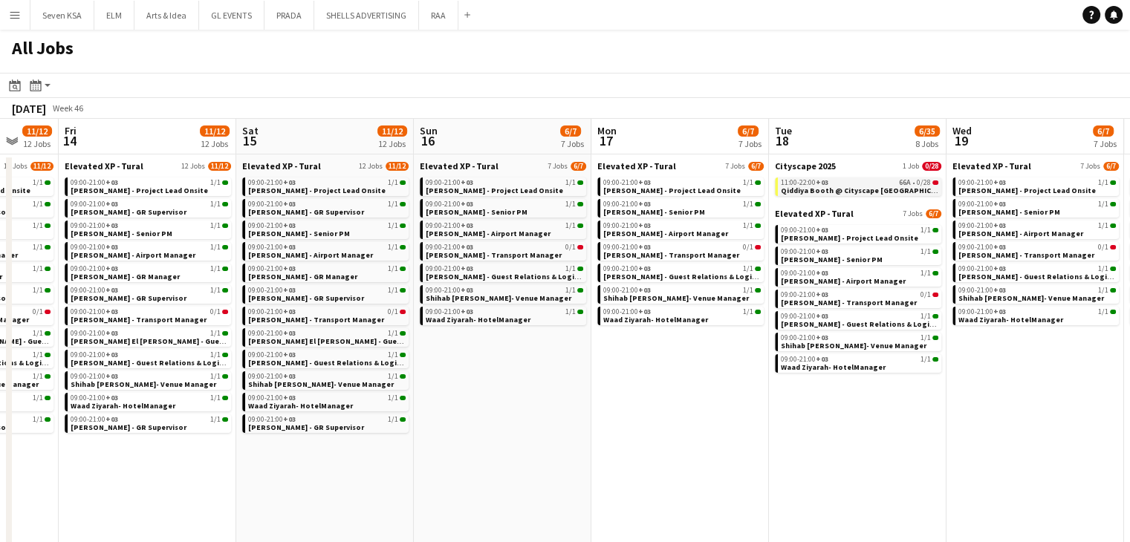
click at [869, 184] on div "11:00-22:00 +03 66A • 0/28" at bounding box center [860, 182] width 158 height 7
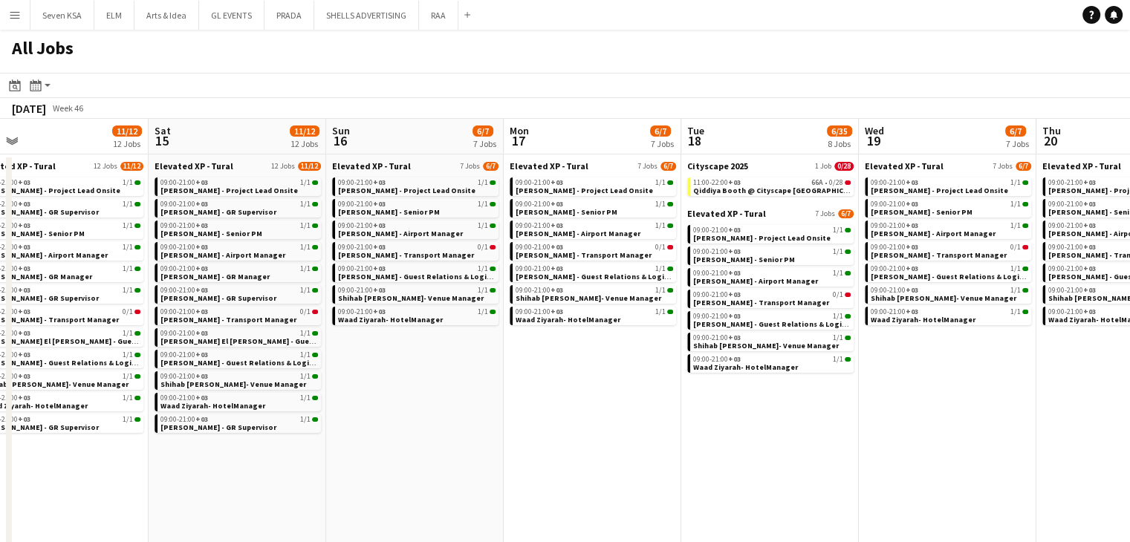
drag, startPoint x: 554, startPoint y: 403, endPoint x: 473, endPoint y: 392, distance: 82.4
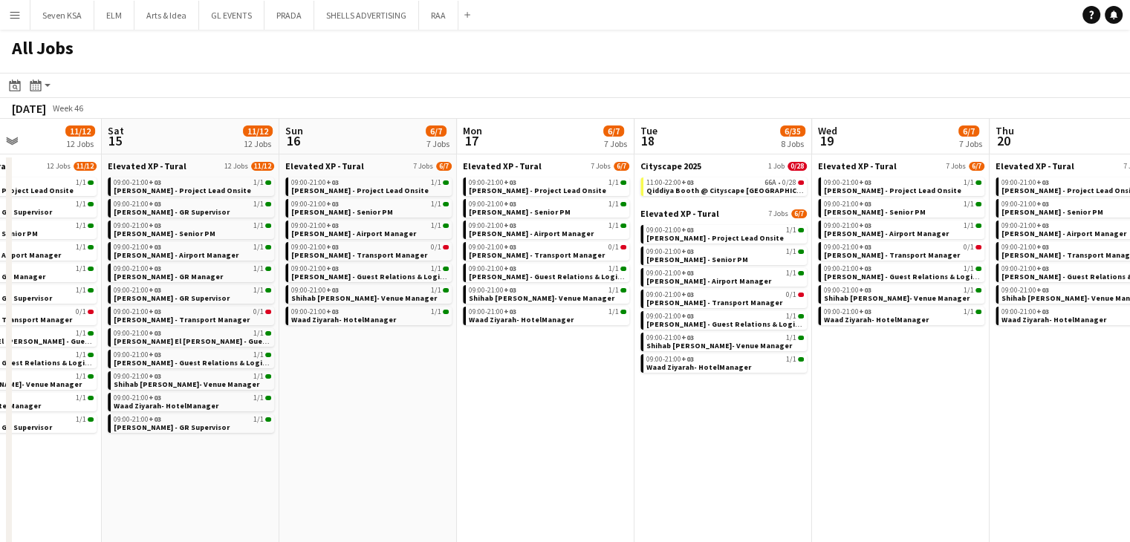
drag, startPoint x: 596, startPoint y: 411, endPoint x: 684, endPoint y: 443, distance: 94.0
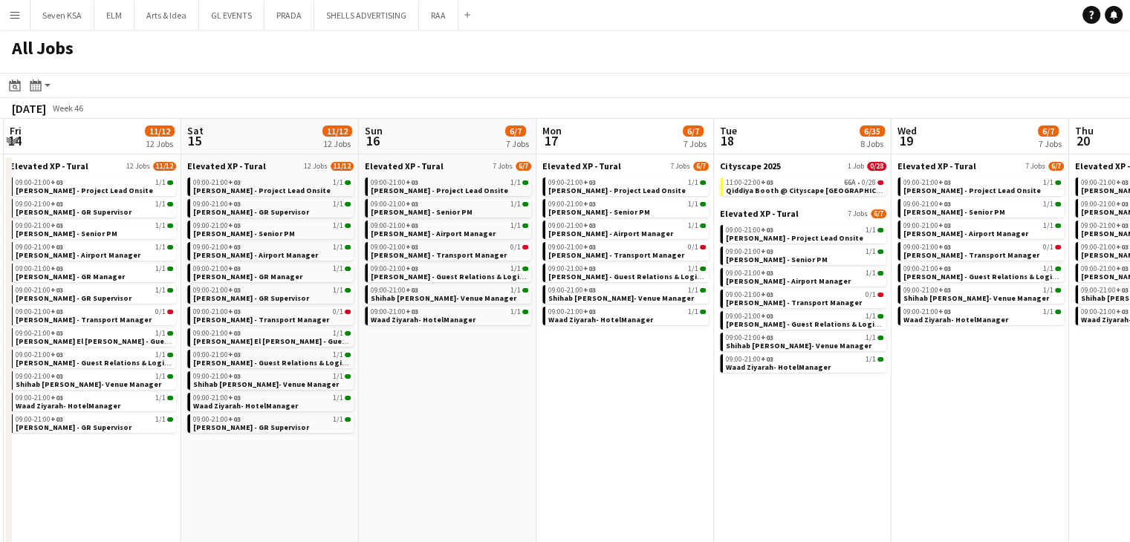
click at [633, 435] on app-all-jobs "All Jobs Date picker [DATE] [DATE] [DATE] M [DATE] T [DATE] W [DATE] T [DATE] F…" at bounding box center [565, 534] width 1130 height 1008
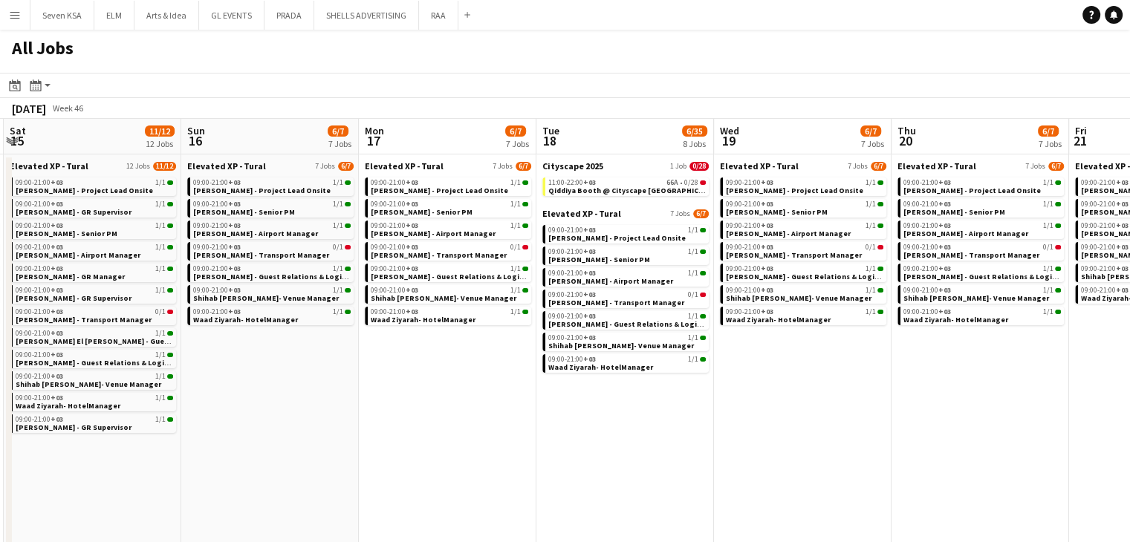
drag, startPoint x: 800, startPoint y: 453, endPoint x: 776, endPoint y: 453, distance: 23.8
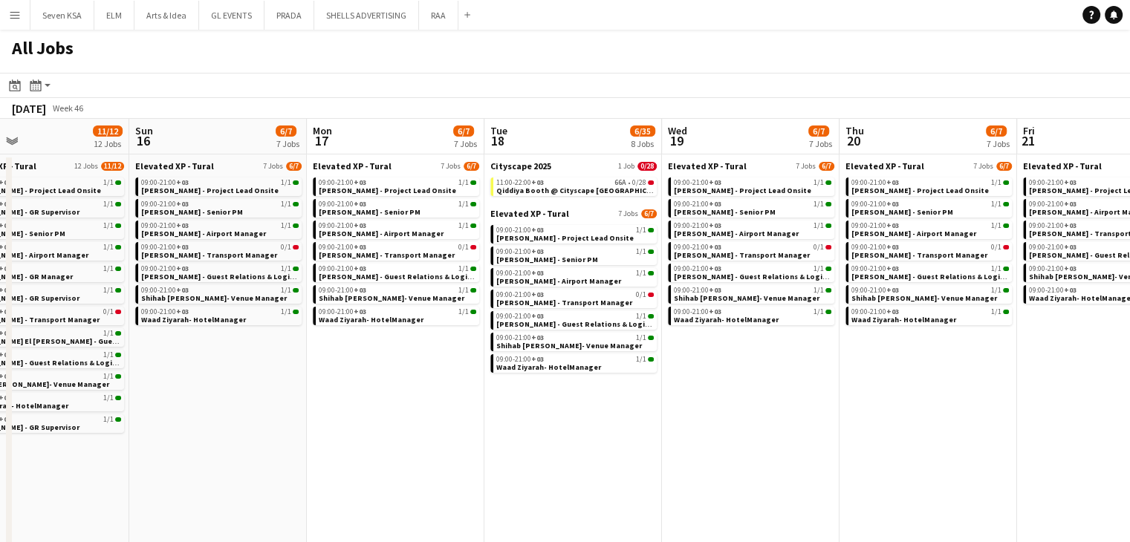
drag, startPoint x: 797, startPoint y: 443, endPoint x: 754, endPoint y: 443, distance: 42.4
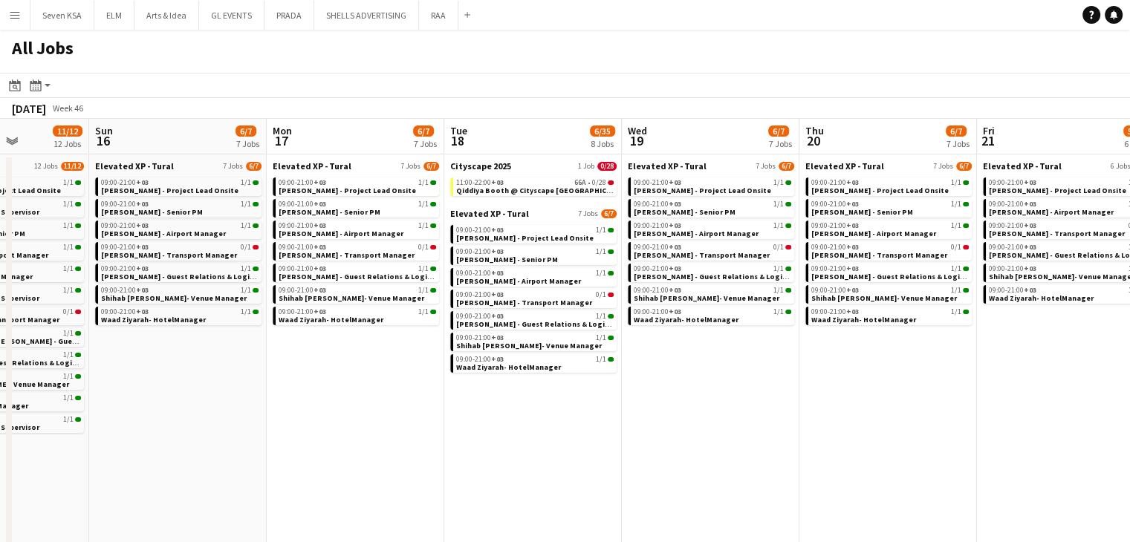
drag, startPoint x: 901, startPoint y: 456, endPoint x: 866, endPoint y: 458, distance: 35.8
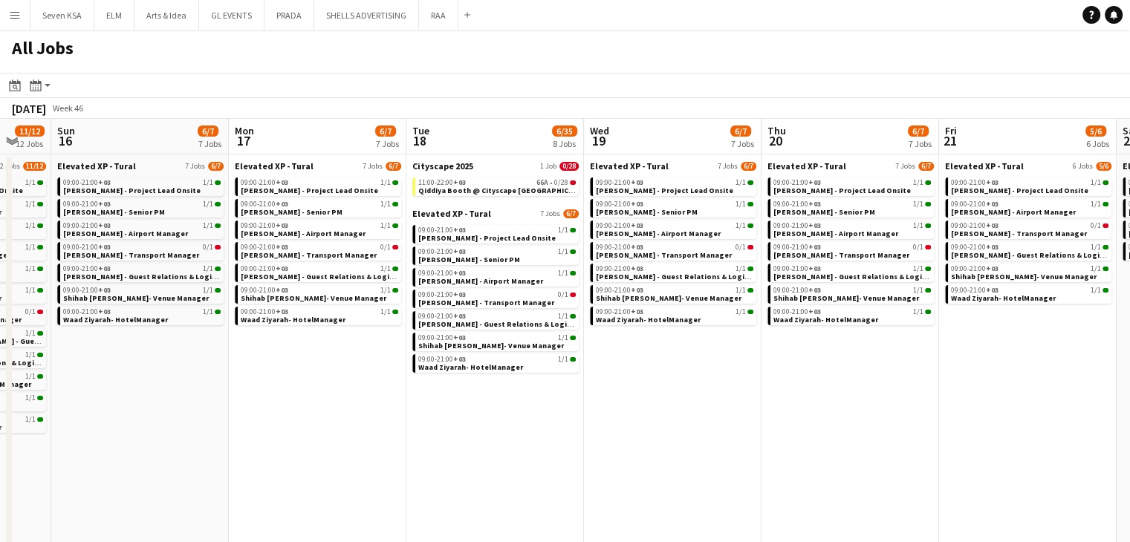
drag, startPoint x: 1008, startPoint y: 470, endPoint x: 967, endPoint y: 473, distance: 40.2
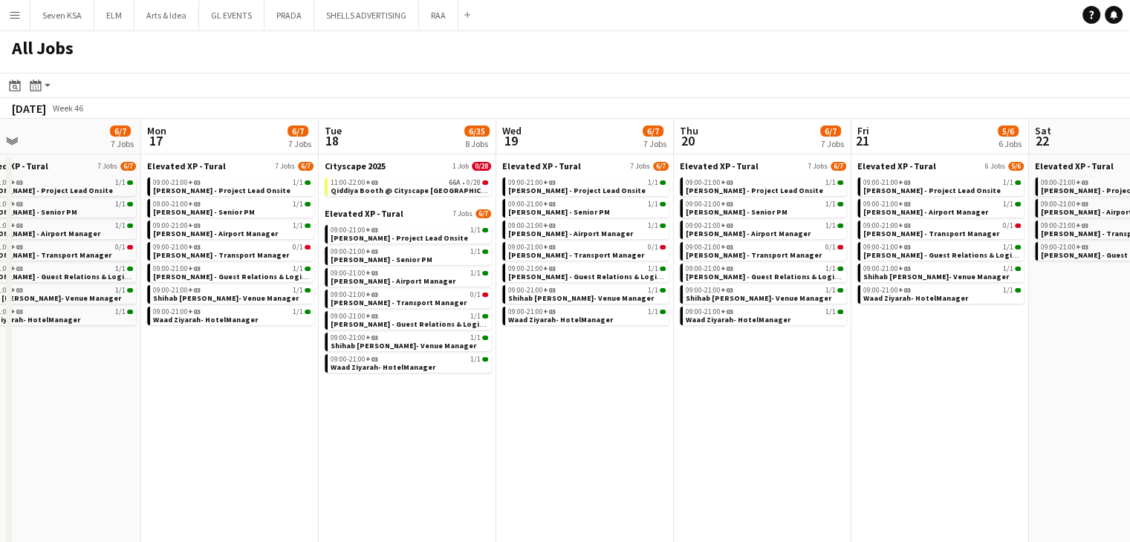
drag, startPoint x: 977, startPoint y: 473, endPoint x: 905, endPoint y: 467, distance: 72.3
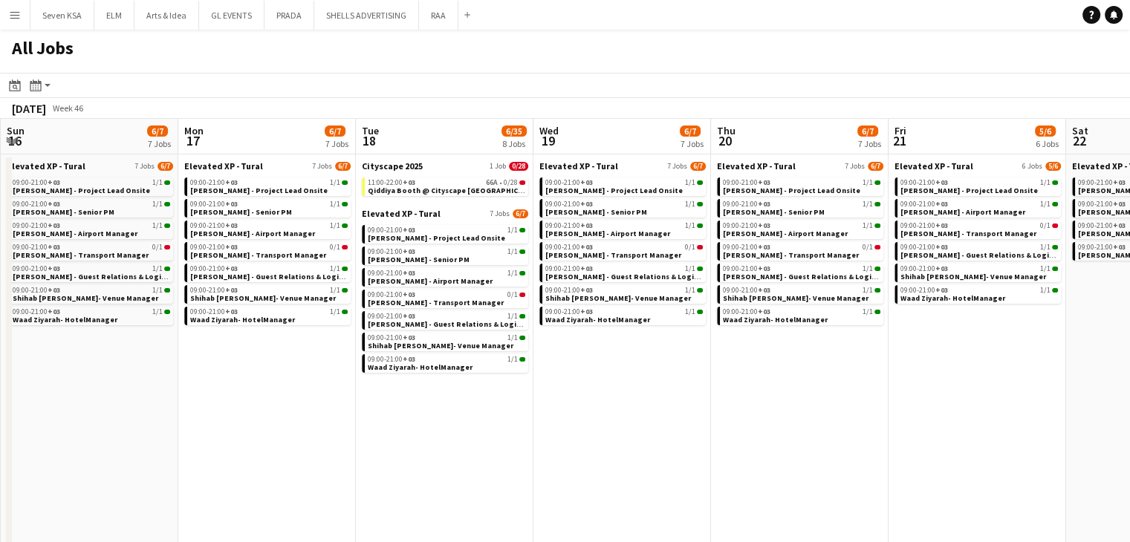
drag, startPoint x: 996, startPoint y: 454, endPoint x: 856, endPoint y: 441, distance: 141.0
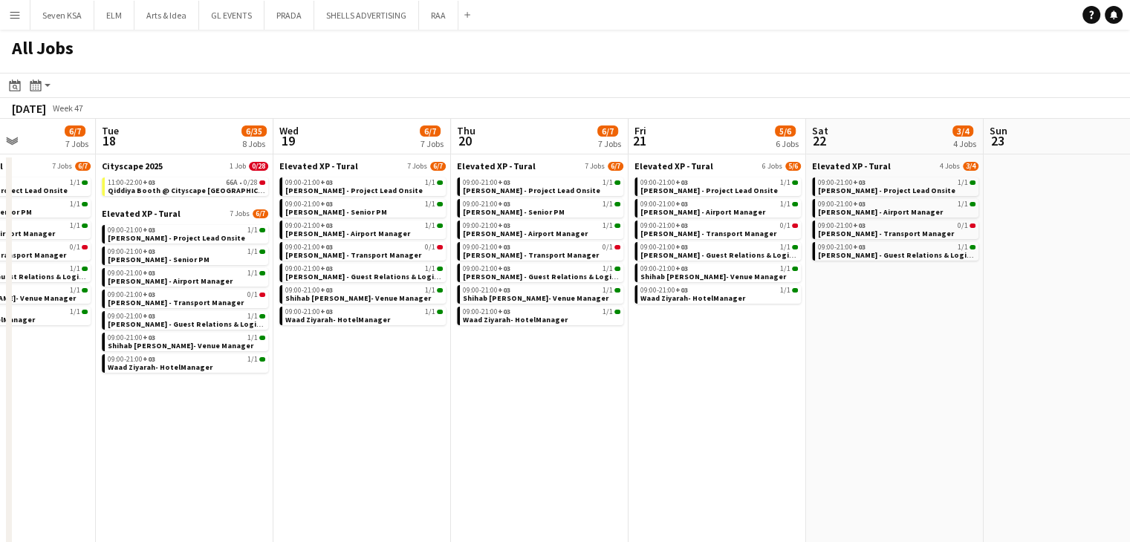
drag, startPoint x: 921, startPoint y: 440, endPoint x: 913, endPoint y: 437, distance: 8.7
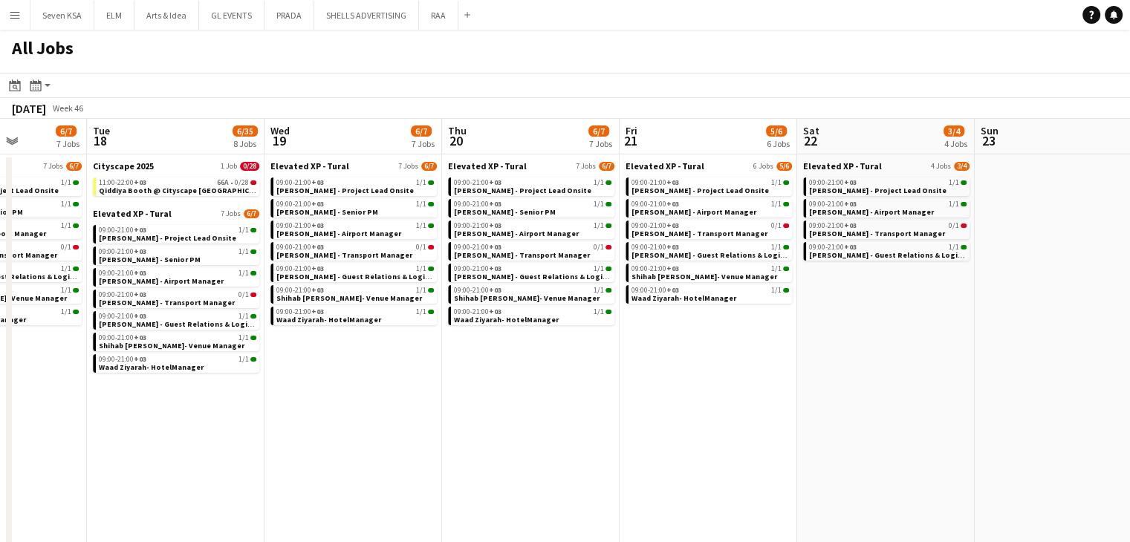
scroll to position [0, 364]
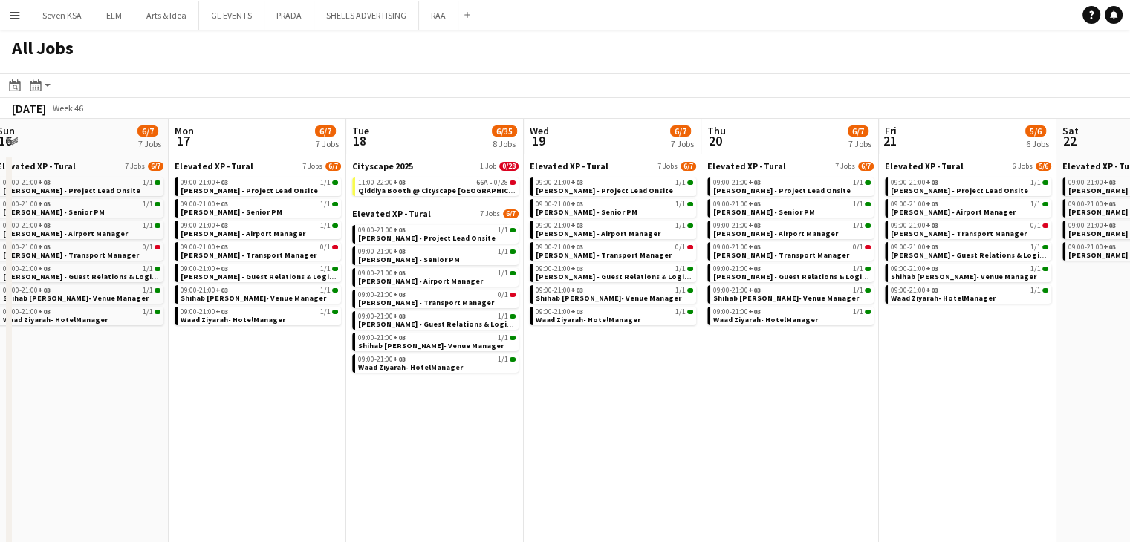
click at [842, 427] on app-all-jobs "All Jobs Date picker [DATE] [DATE] [DATE] M [DATE] T [DATE] W [DATE] T [DATE] F…" at bounding box center [565, 534] width 1130 height 1008
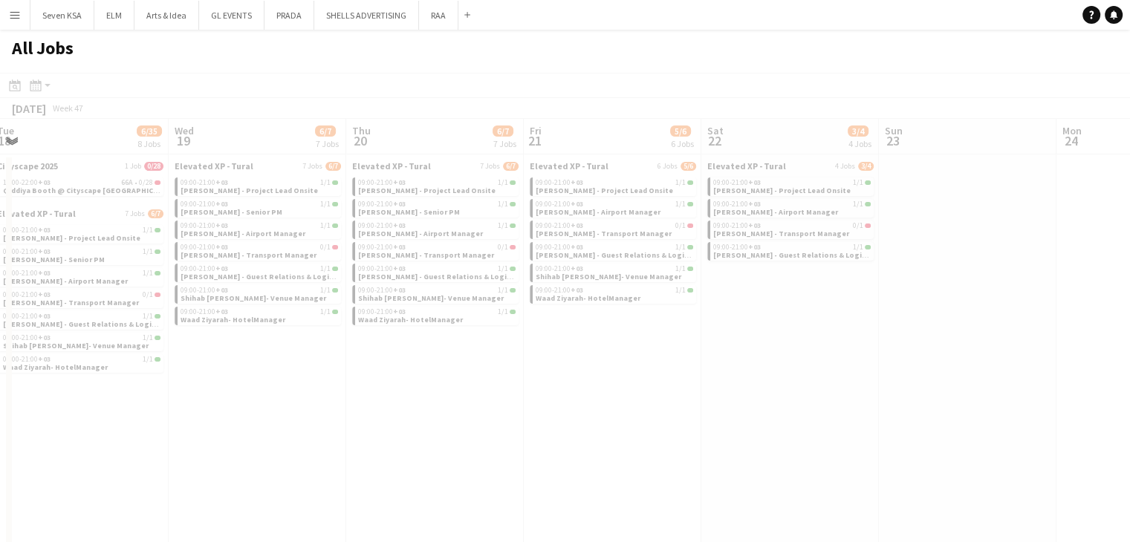
drag, startPoint x: 950, startPoint y: 420, endPoint x: 888, endPoint y: 416, distance: 61.8
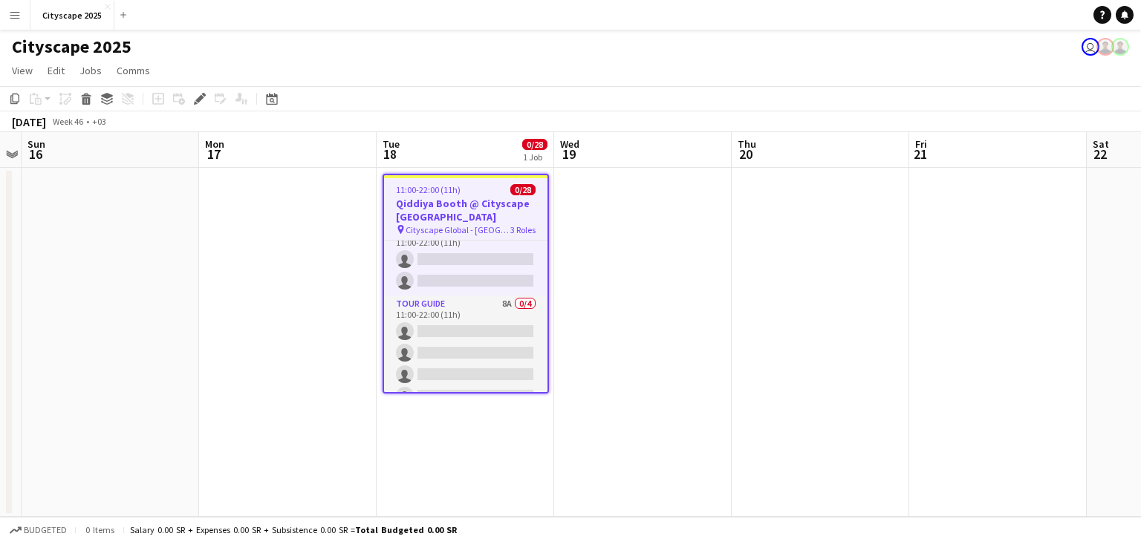
scroll to position [538, 0]
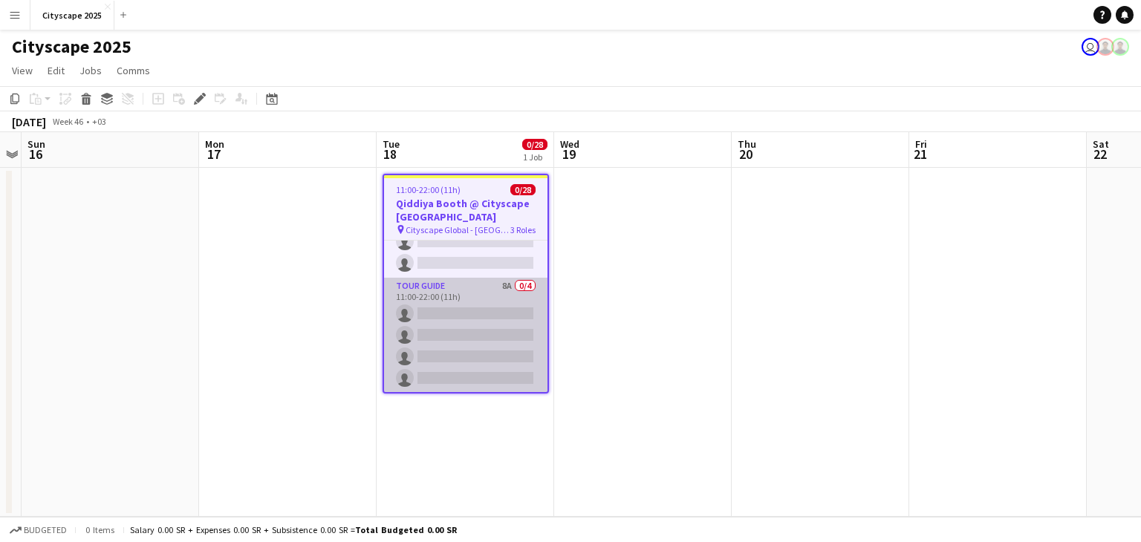
click at [484, 331] on app-card-role "Tour Guide 8A 0/4 11:00-22:00 (11h) single-neutral-actions single-neutral-actio…" at bounding box center [465, 335] width 163 height 115
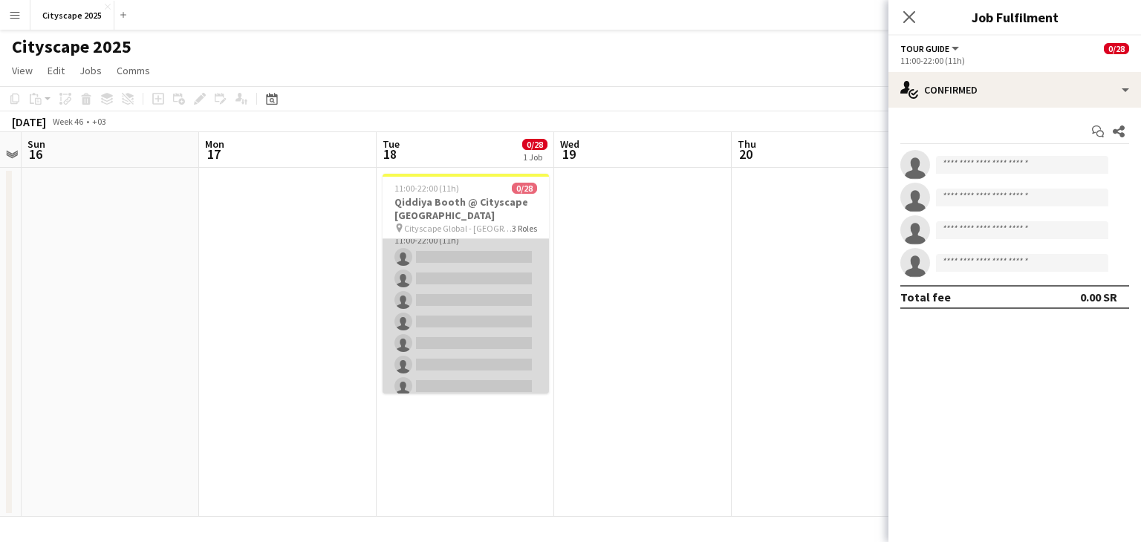
scroll to position [0, 0]
click at [456, 292] on app-card-role "Guest Management Staff 51A 0/22 11:00-22:00 (11h) single-neutral-actions single…" at bounding box center [466, 490] width 166 height 503
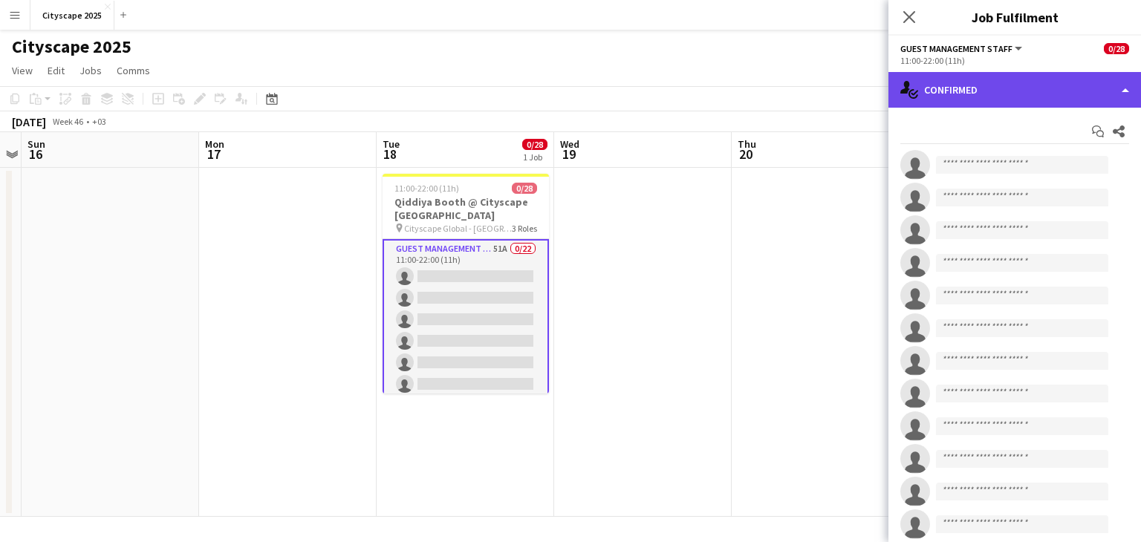
click at [1091, 88] on div "single-neutral-actions-check-2 Confirmed" at bounding box center [1015, 90] width 253 height 36
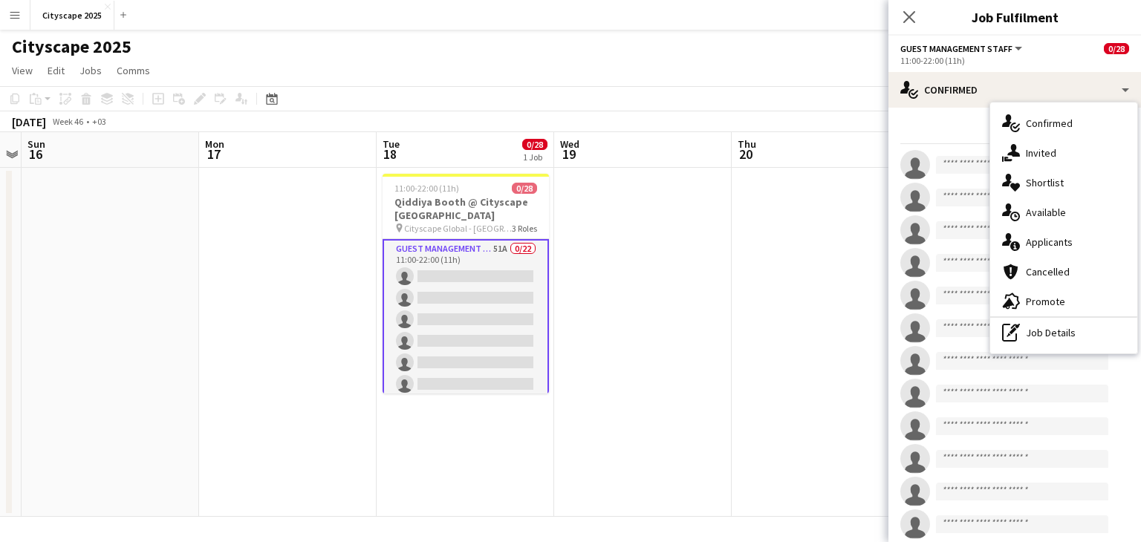
click at [375, 60] on app-page-menu "View Day view expanded Day view collapsed Month view Date picker Jump to today …" at bounding box center [570, 72] width 1141 height 28
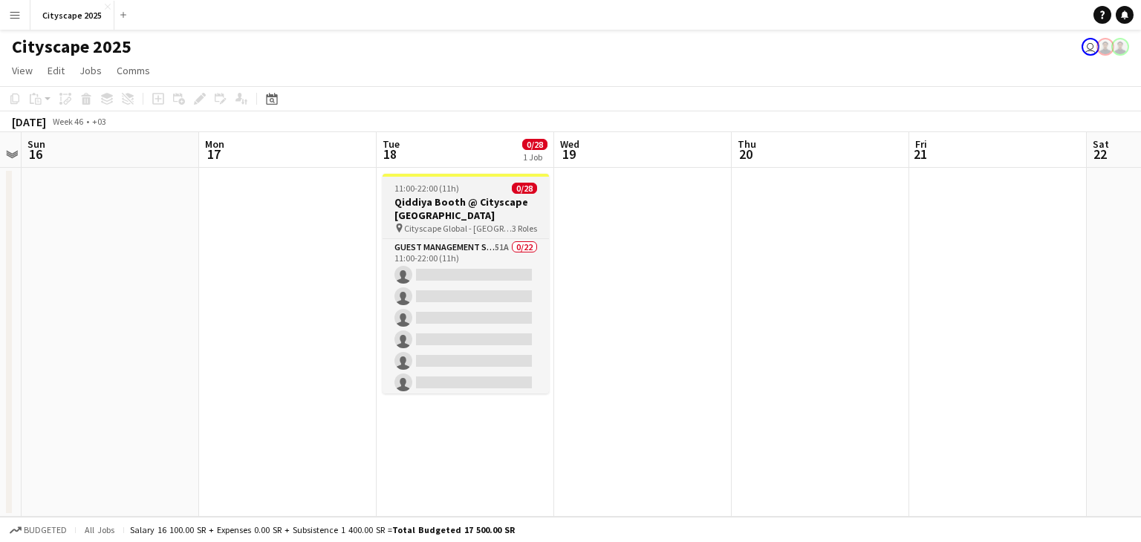
click at [447, 194] on app-job-card "11:00-22:00 (11h) 0/28 Qiddiya Booth @ Cityscape Malham pin Cityscape Global - …" at bounding box center [466, 284] width 166 height 220
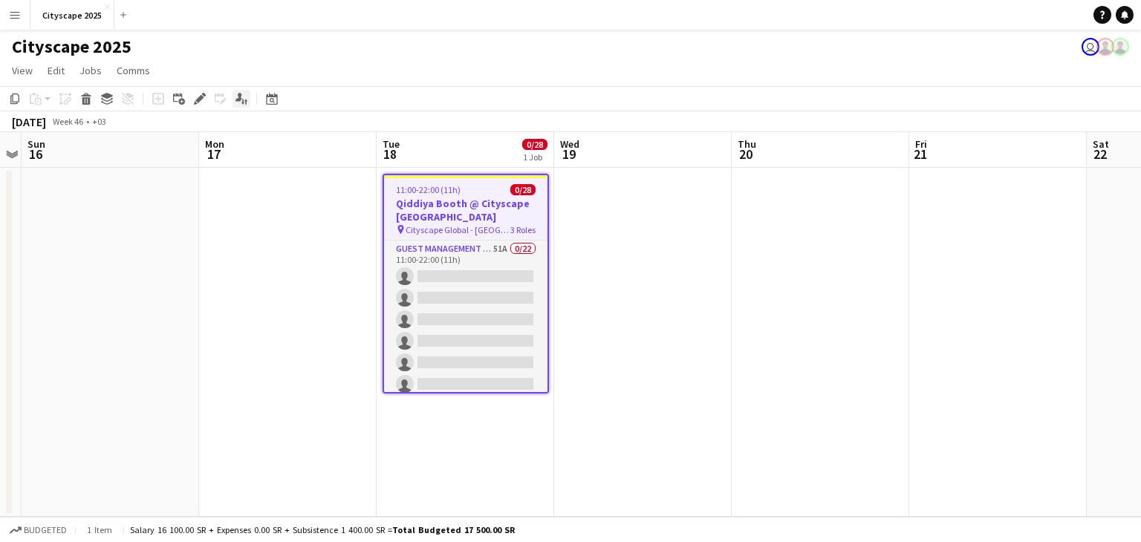
click at [237, 99] on icon at bounding box center [239, 97] width 7 height 8
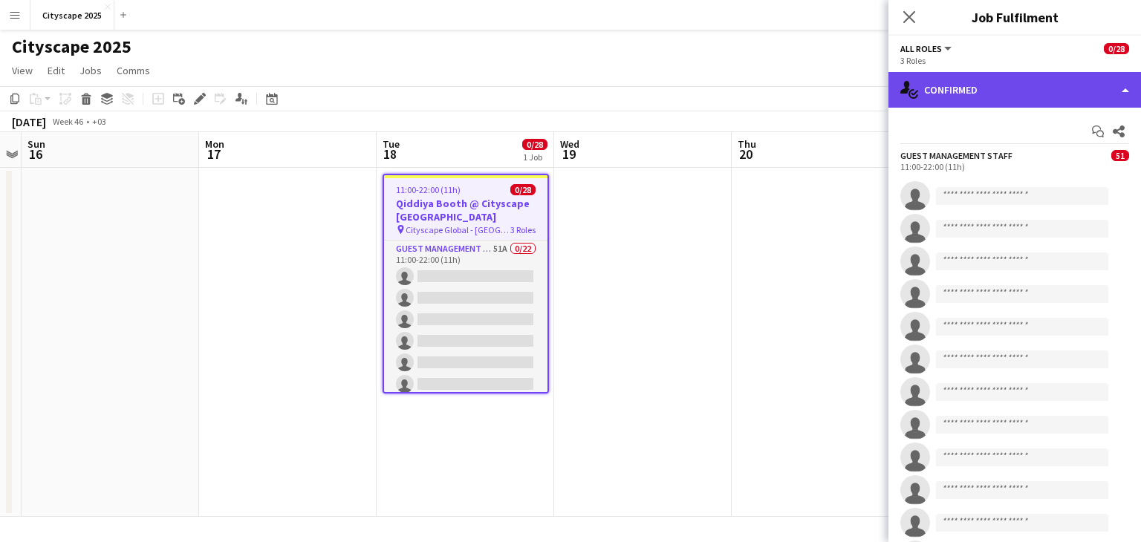
click at [1017, 94] on div "single-neutral-actions-check-2 Confirmed" at bounding box center [1015, 90] width 253 height 36
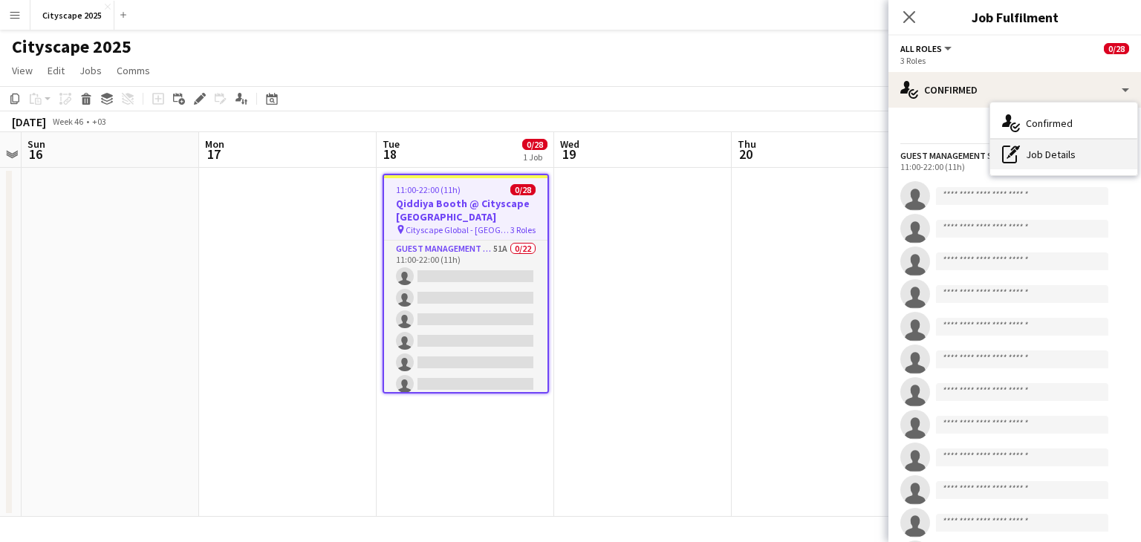
click at [1052, 155] on div "pen-write Job Details" at bounding box center [1064, 155] width 147 height 30
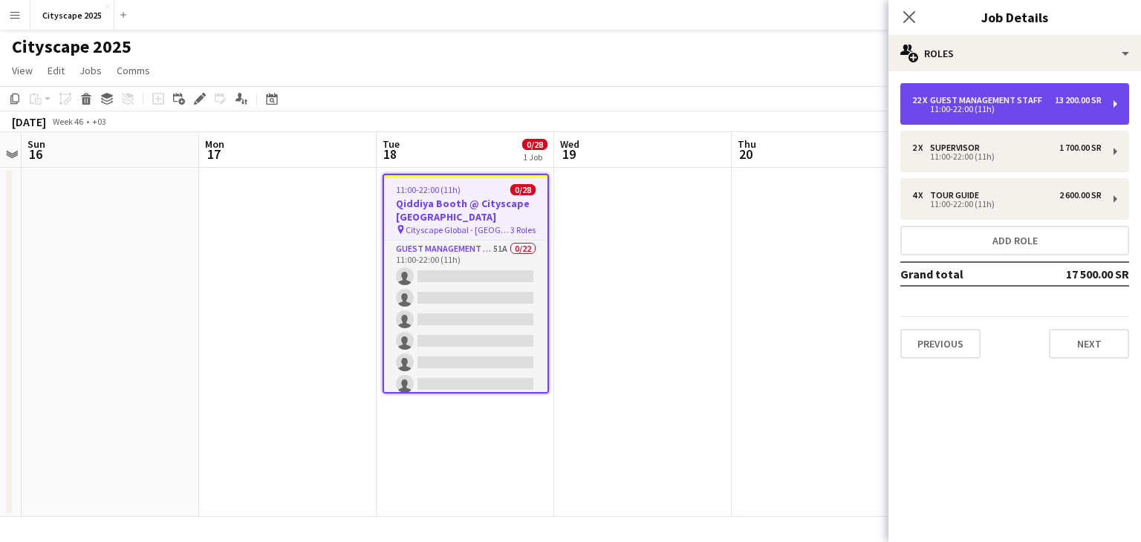
click at [1116, 114] on div "22 x Guest Management Staff 13 200.00 SR 11:00-22:00 (11h)" at bounding box center [1015, 104] width 229 height 42
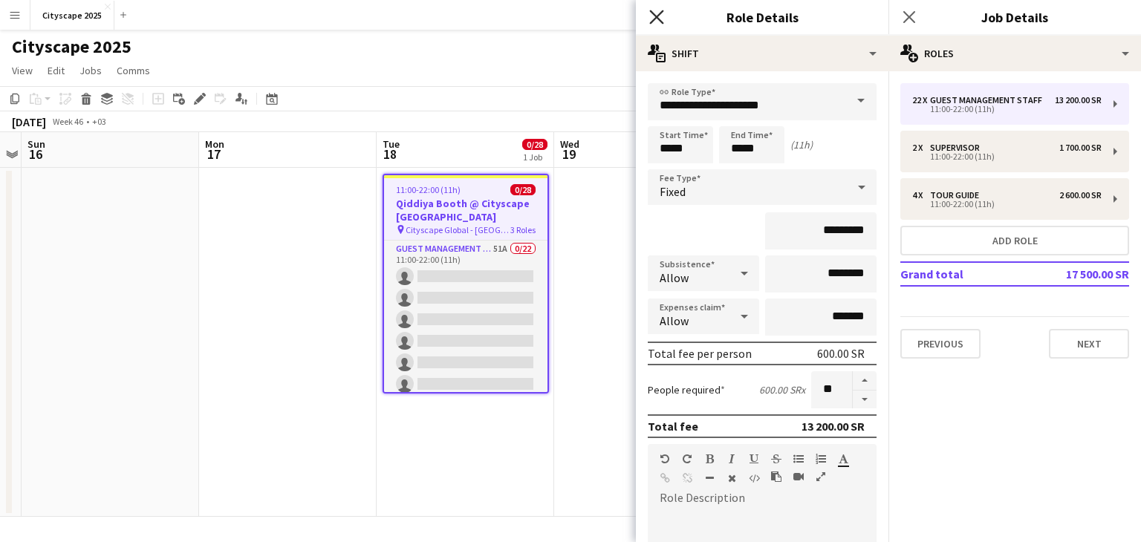
click at [656, 18] on icon at bounding box center [656, 17] width 14 height 14
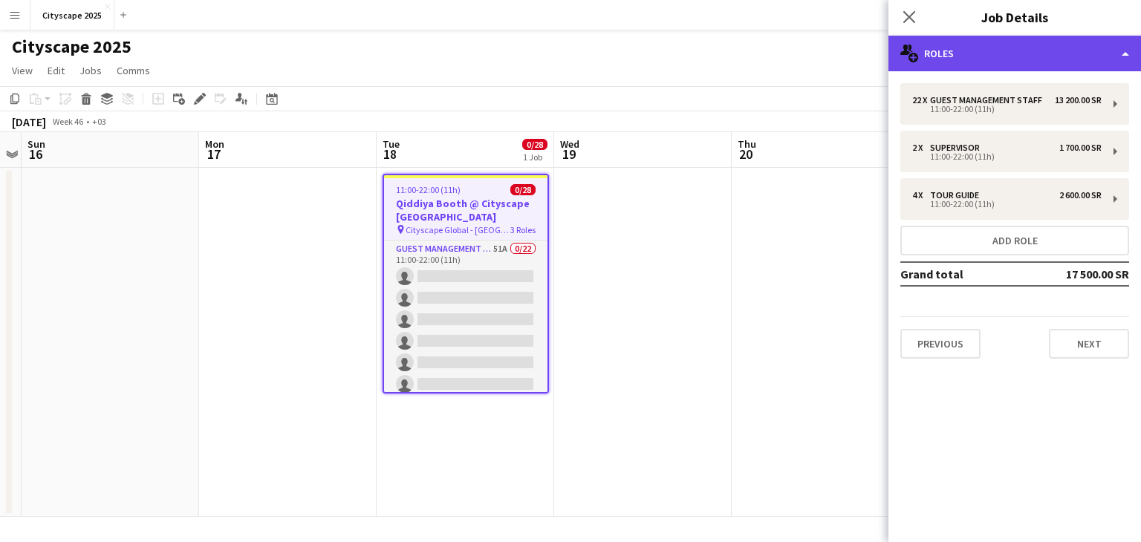
click at [933, 58] on div "multiple-users-add Roles" at bounding box center [1015, 54] width 253 height 36
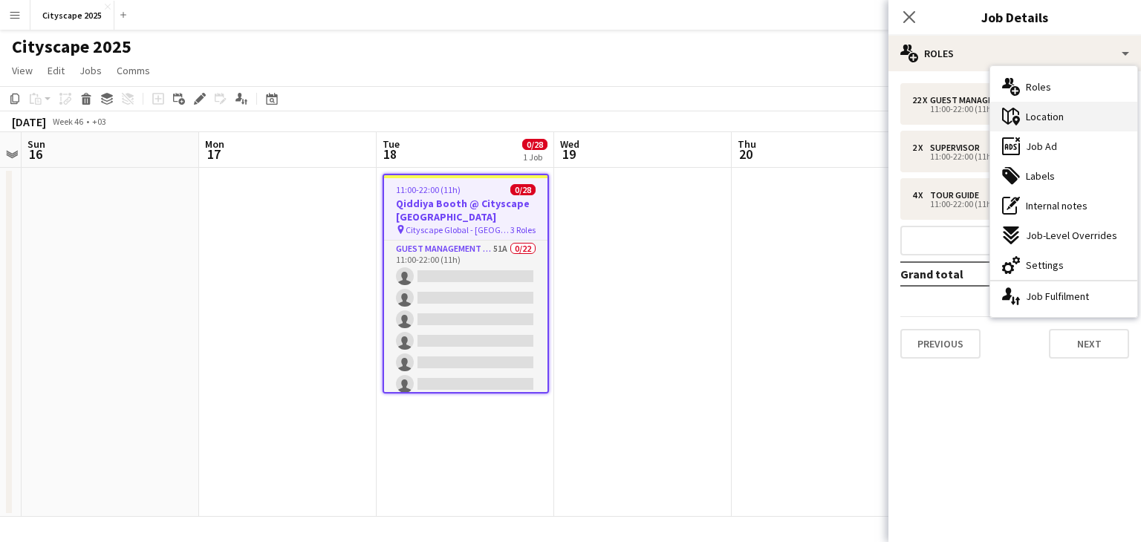
click at [1041, 117] on span "Location" at bounding box center [1045, 116] width 38 height 13
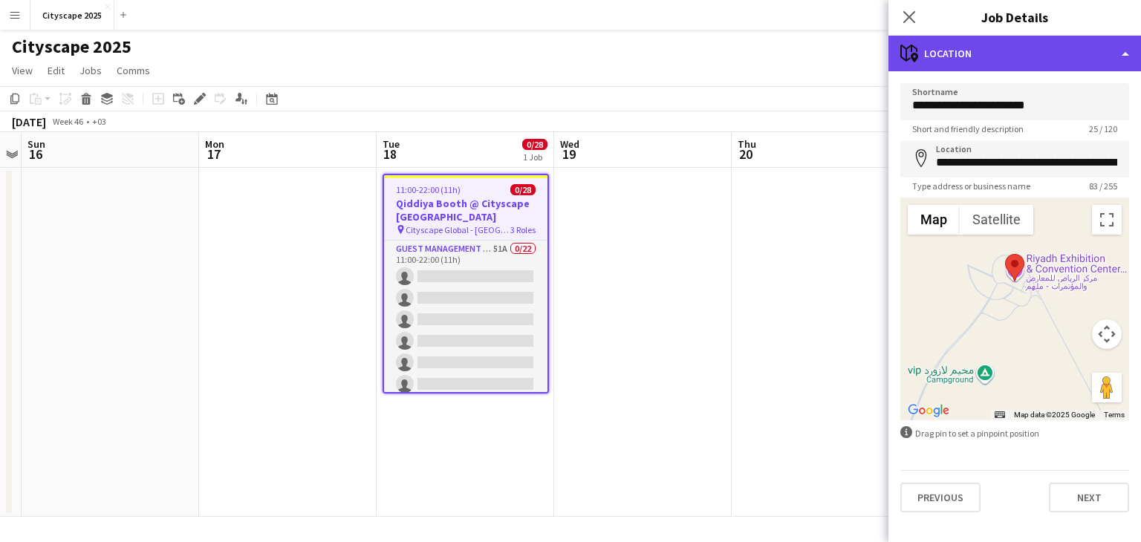
click at [975, 59] on div "maps-pin-1 Location" at bounding box center [1015, 54] width 253 height 36
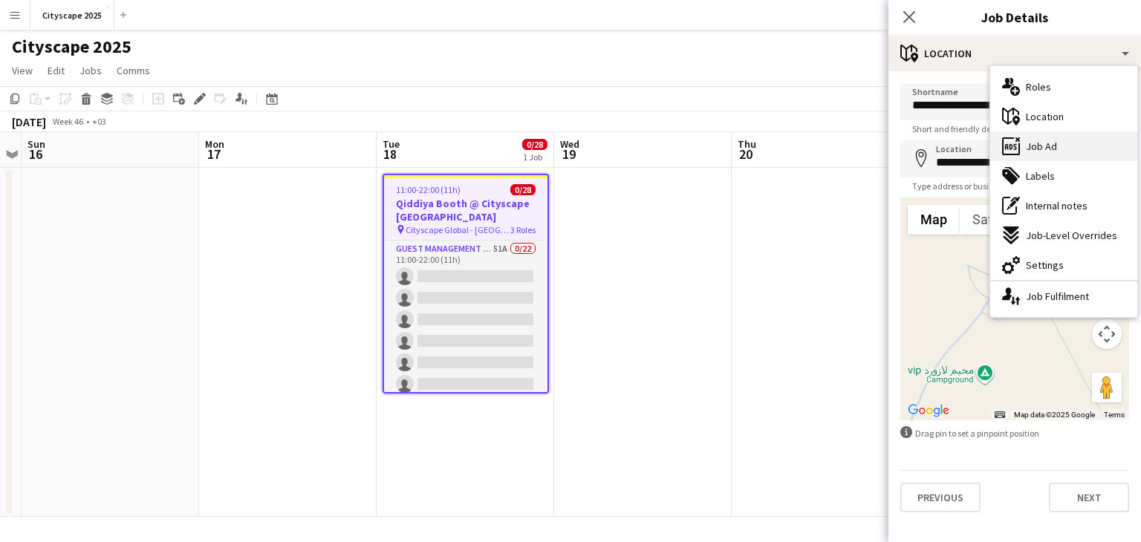
click at [1040, 150] on span "Job Ad" at bounding box center [1041, 146] width 31 height 13
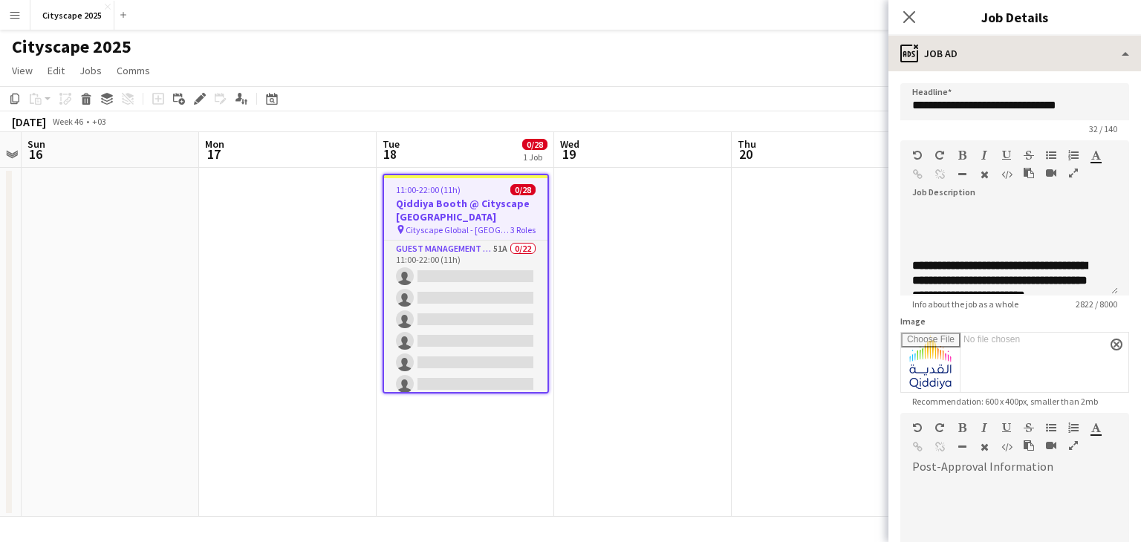
scroll to position [1706, 0]
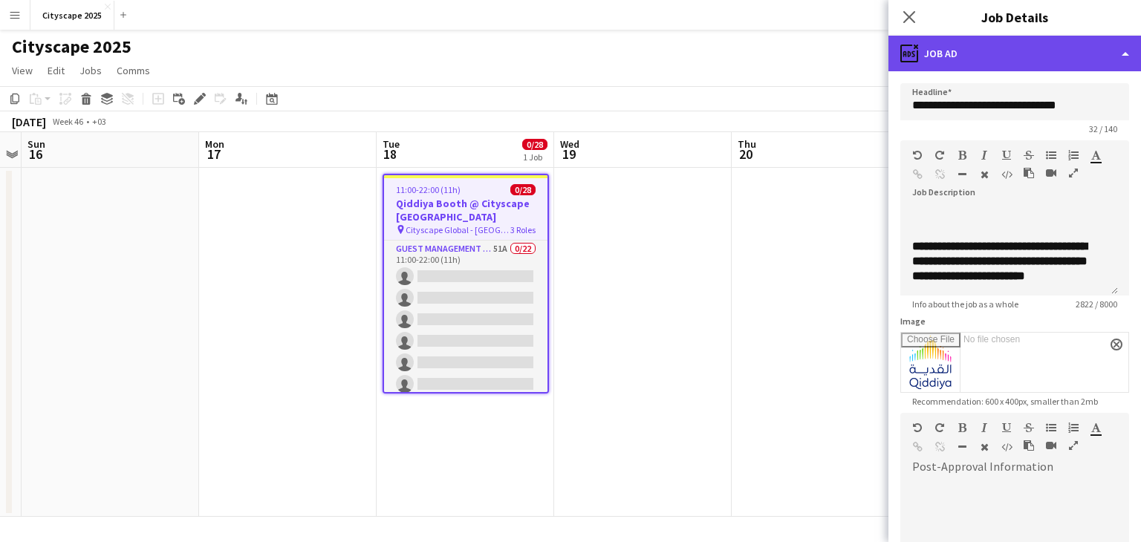
click at [973, 38] on div "ads-window Job Ad" at bounding box center [1015, 54] width 253 height 36
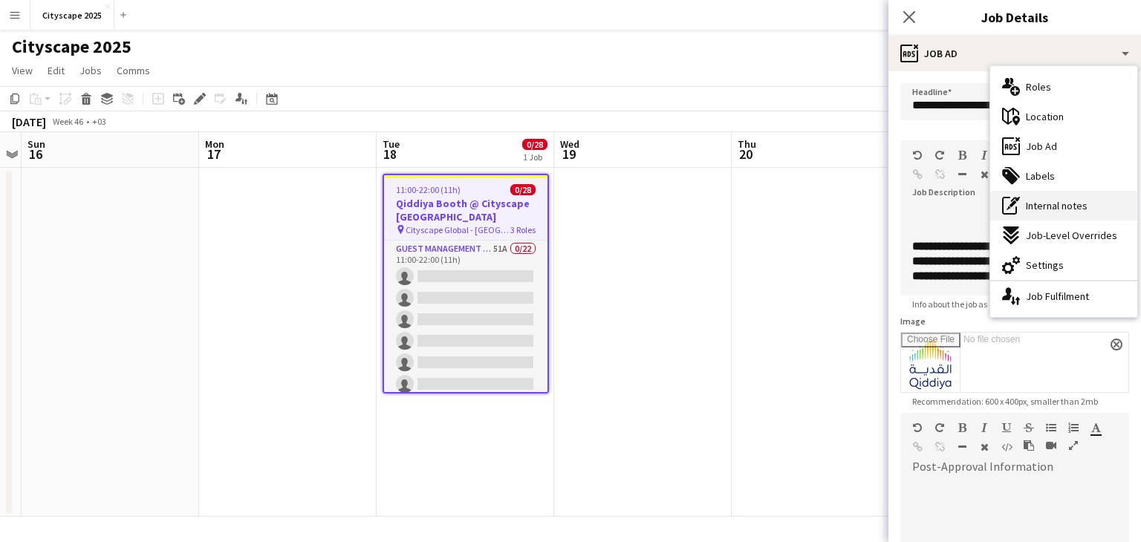
click at [1055, 211] on span "Internal notes" at bounding box center [1057, 205] width 62 height 13
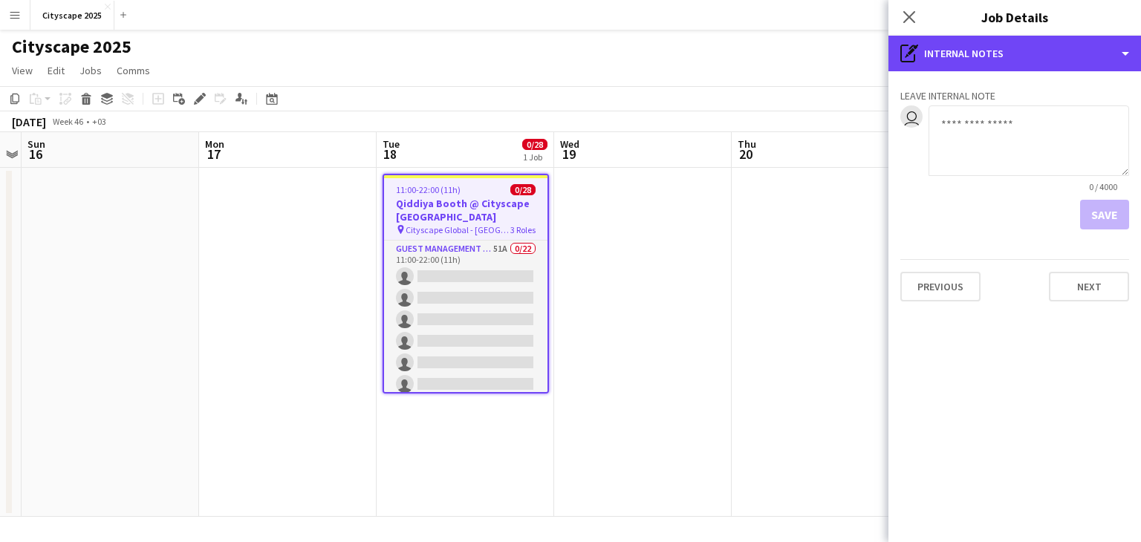
drag, startPoint x: 960, startPoint y: 50, endPoint x: 982, endPoint y: 81, distance: 37.9
click at [960, 49] on div "pen-write Internal notes" at bounding box center [1015, 54] width 253 height 36
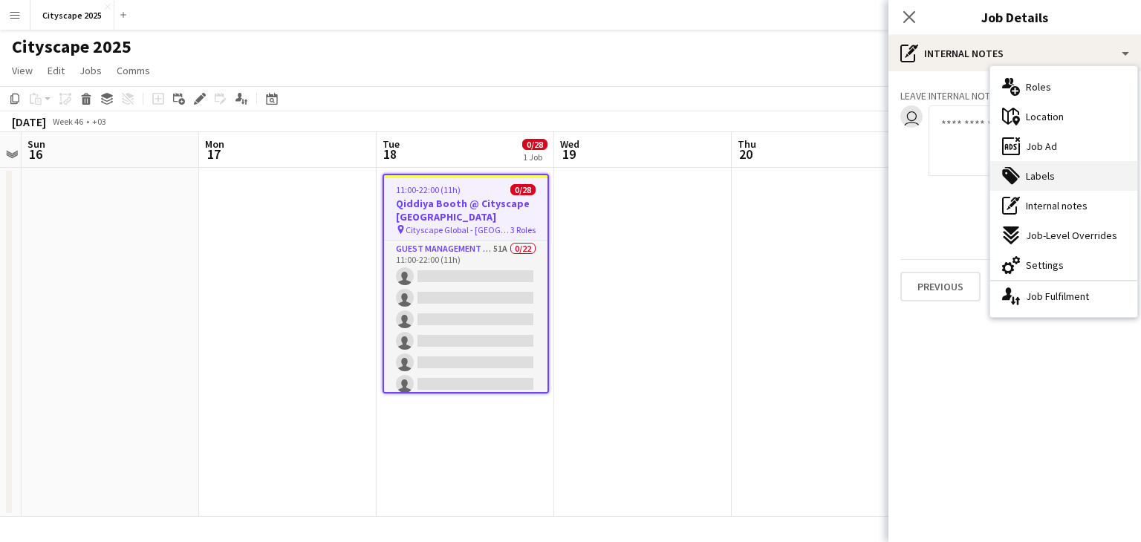
click at [1046, 164] on div "tags-double Labels" at bounding box center [1064, 176] width 147 height 30
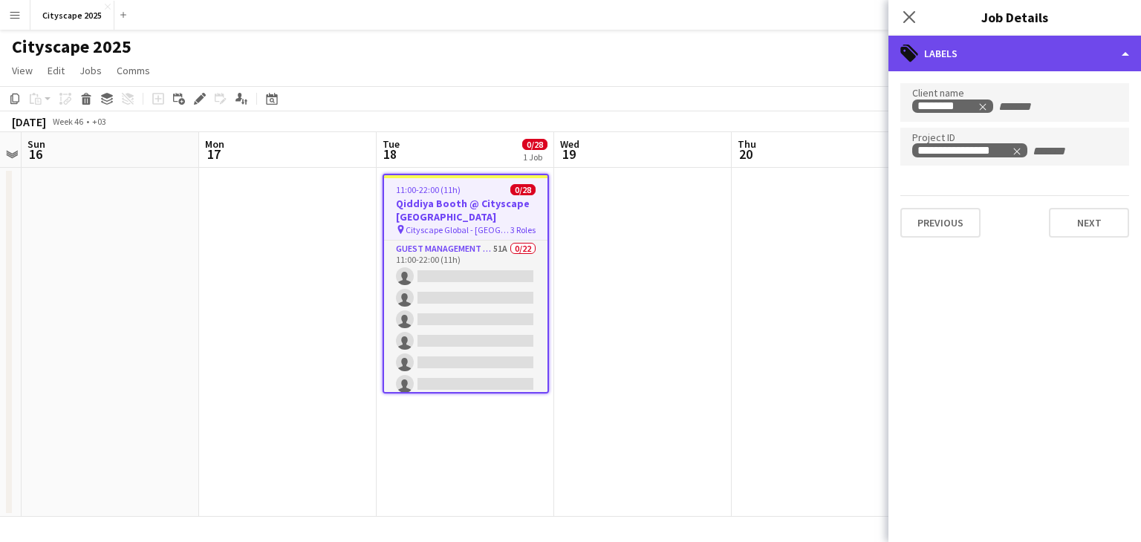
click at [971, 55] on div "tags-double Labels" at bounding box center [1015, 54] width 253 height 36
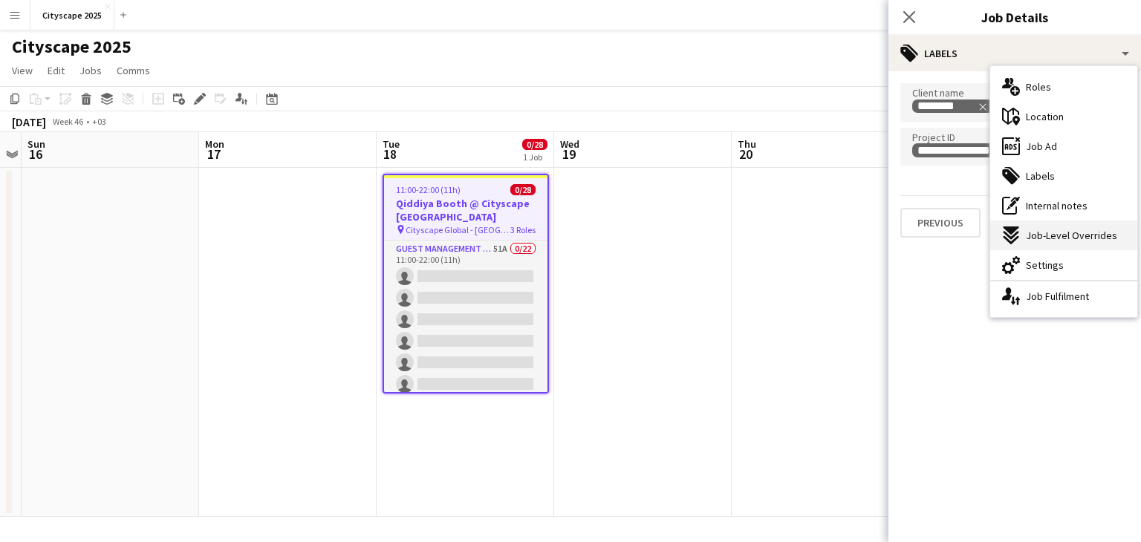
click at [1083, 240] on span "Job-Level Overrides" at bounding box center [1071, 235] width 91 height 13
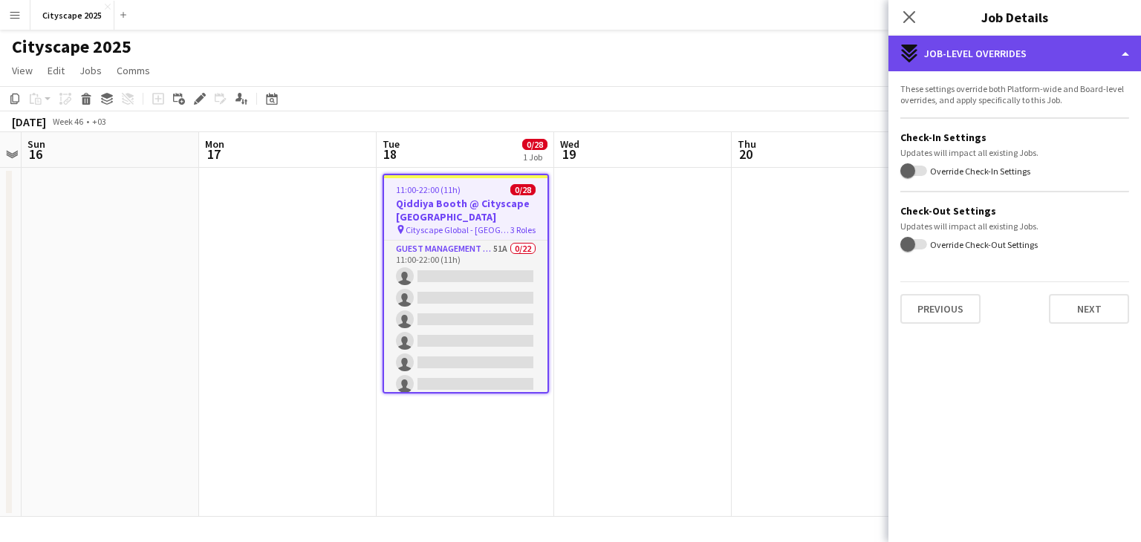
click at [977, 58] on div "expand-all-down Job-Level Overrides" at bounding box center [1015, 54] width 253 height 36
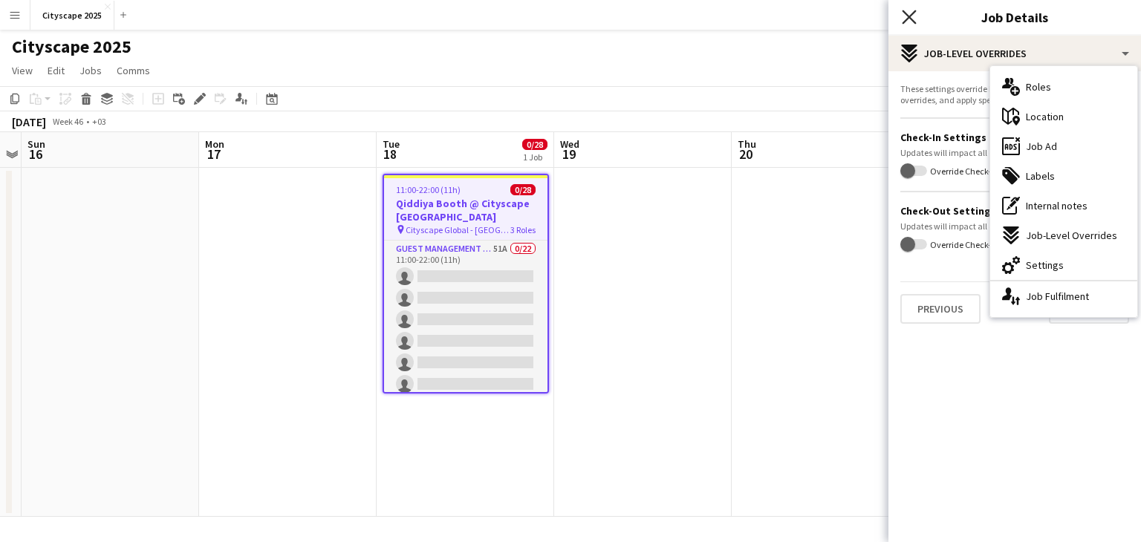
click at [904, 21] on icon "Close pop-in" at bounding box center [909, 17] width 14 height 14
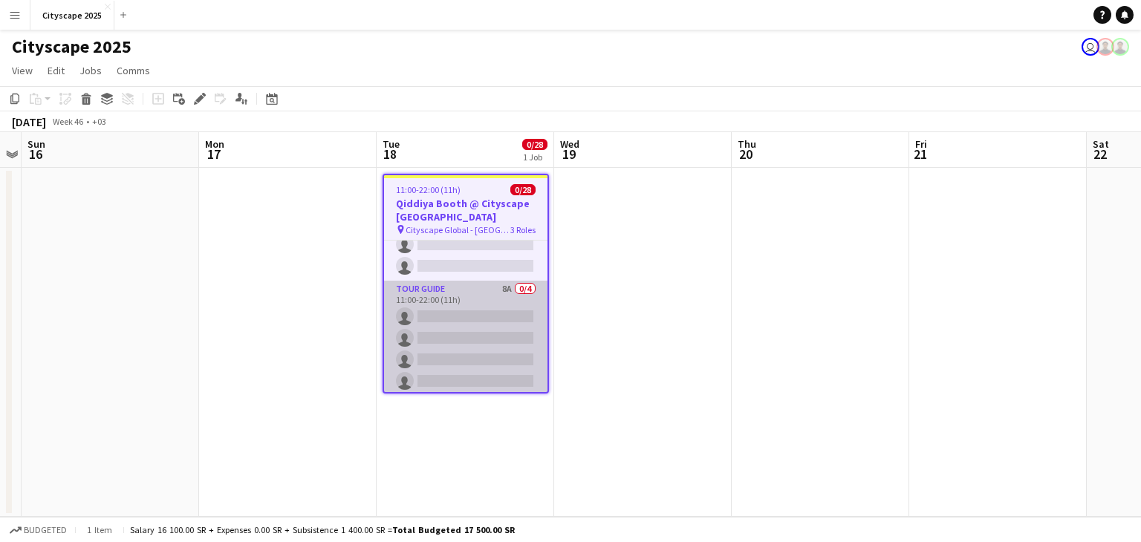
scroll to position [538, 0]
click at [487, 354] on app-card-role "Tour Guide 8A 0/4 11:00-22:00 (11h) single-neutral-actions single-neutral-actio…" at bounding box center [465, 335] width 163 height 115
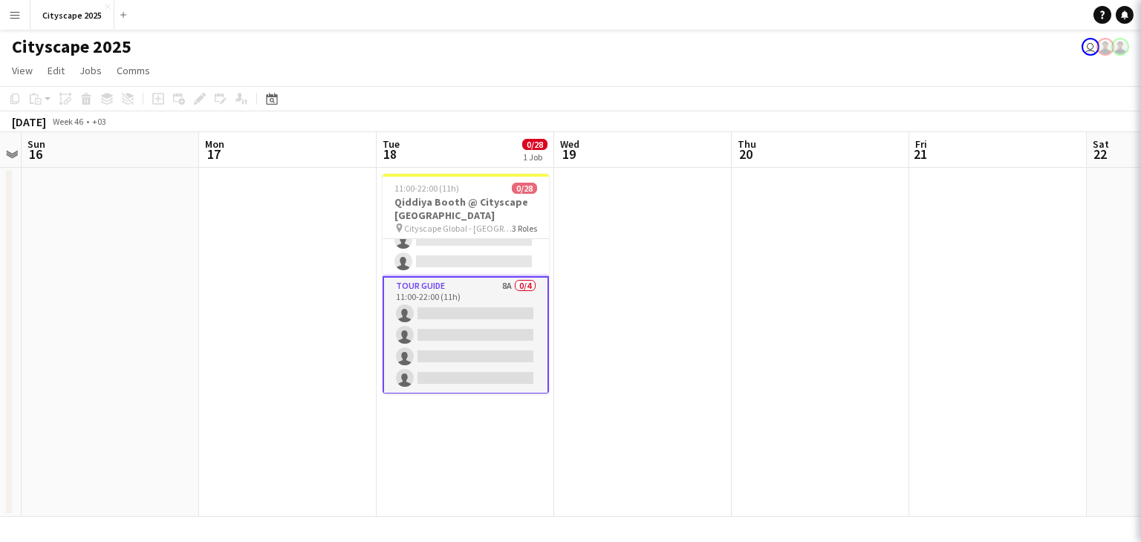
scroll to position [0, 511]
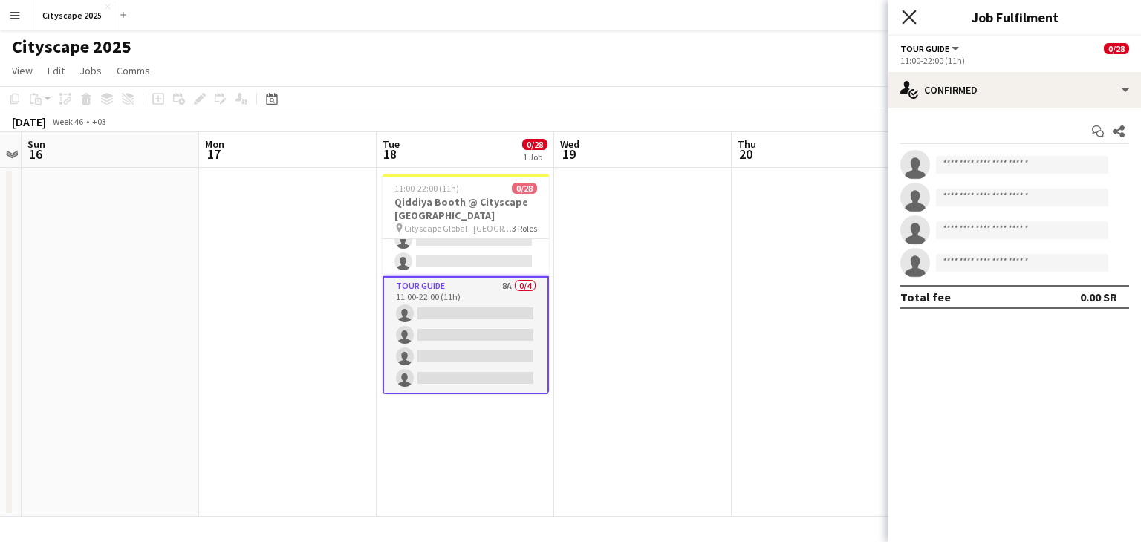
click at [908, 15] on icon at bounding box center [909, 17] width 14 height 14
